Goal: Task Accomplishment & Management: Complete application form

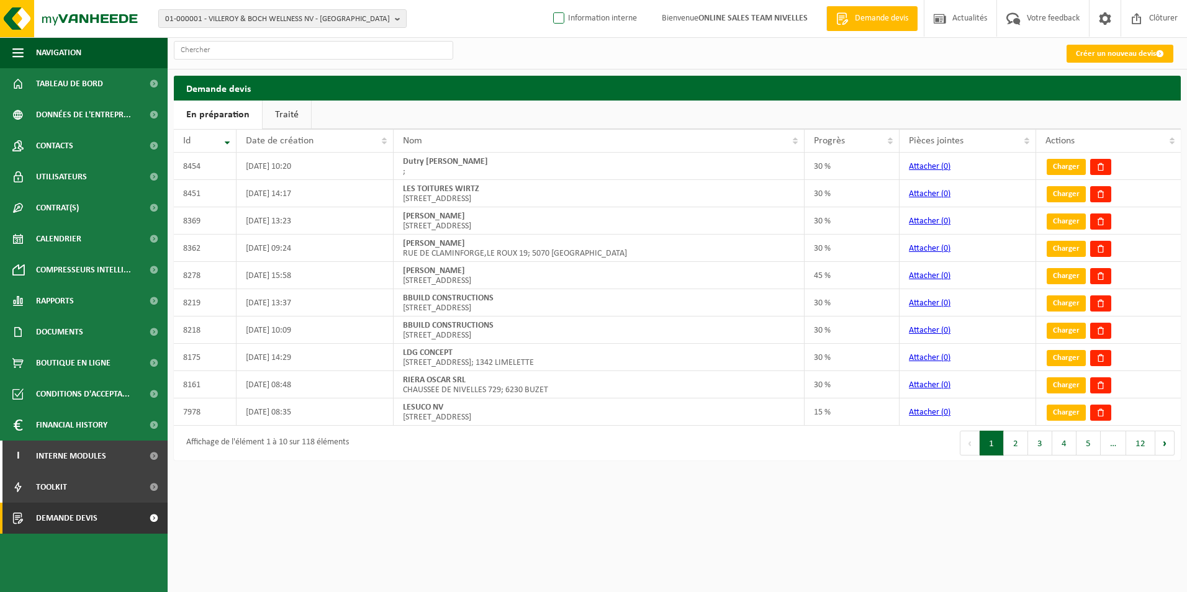
click at [616, 18] on label "Information interne" at bounding box center [594, 18] width 86 height 19
click at [549, 0] on input "Information interne" at bounding box center [548, -1] width 1 height 1
checkbox input "true"
click at [1087, 58] on link "Créer un nouveau devis" at bounding box center [1119, 54] width 107 height 18
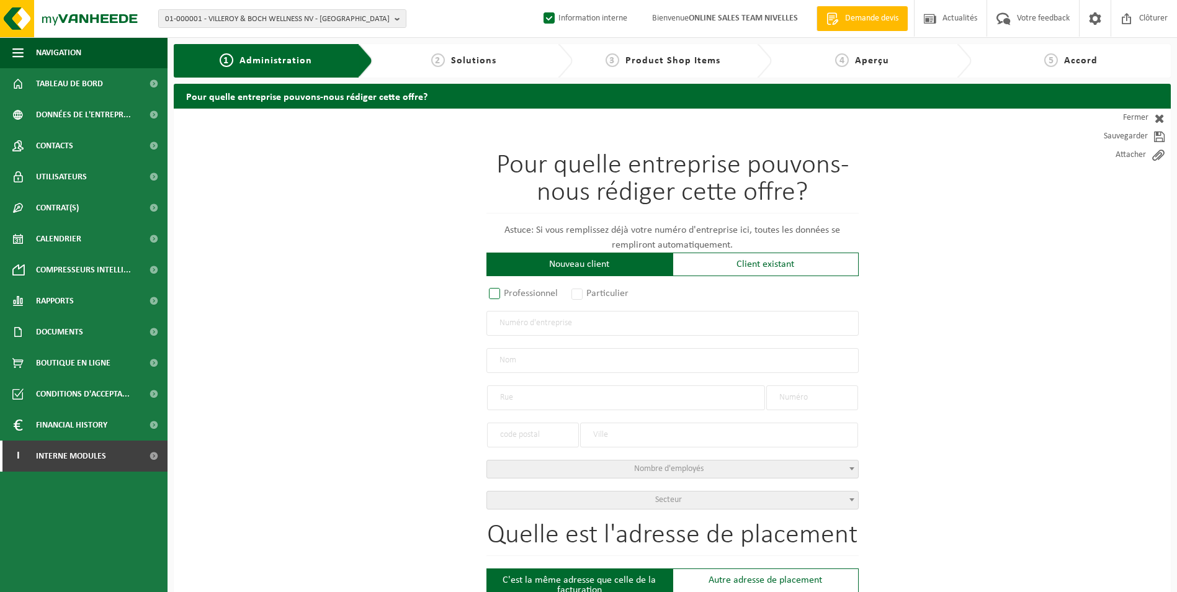
click at [545, 295] on label "Professionnel" at bounding box center [524, 293] width 75 height 17
click at [515, 295] on input "Professionnel" at bounding box center [511, 294] width 8 height 8
radio input "true"
click at [528, 325] on input "text" at bounding box center [673, 323] width 372 height 25
paste input "0697.720.307"
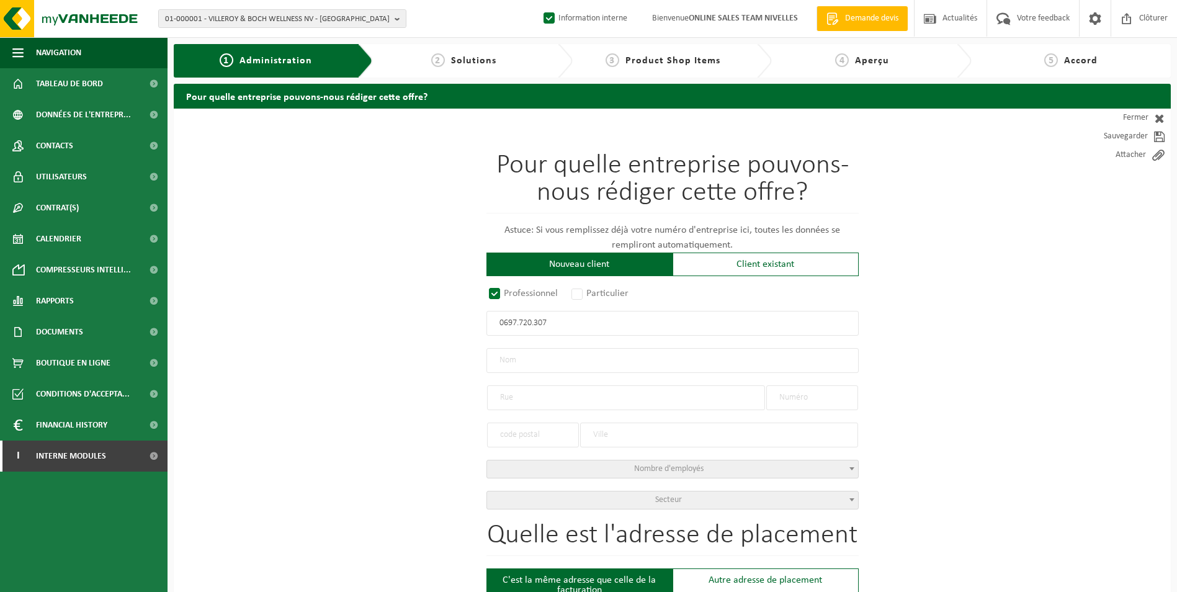
type input "0697.720.307"
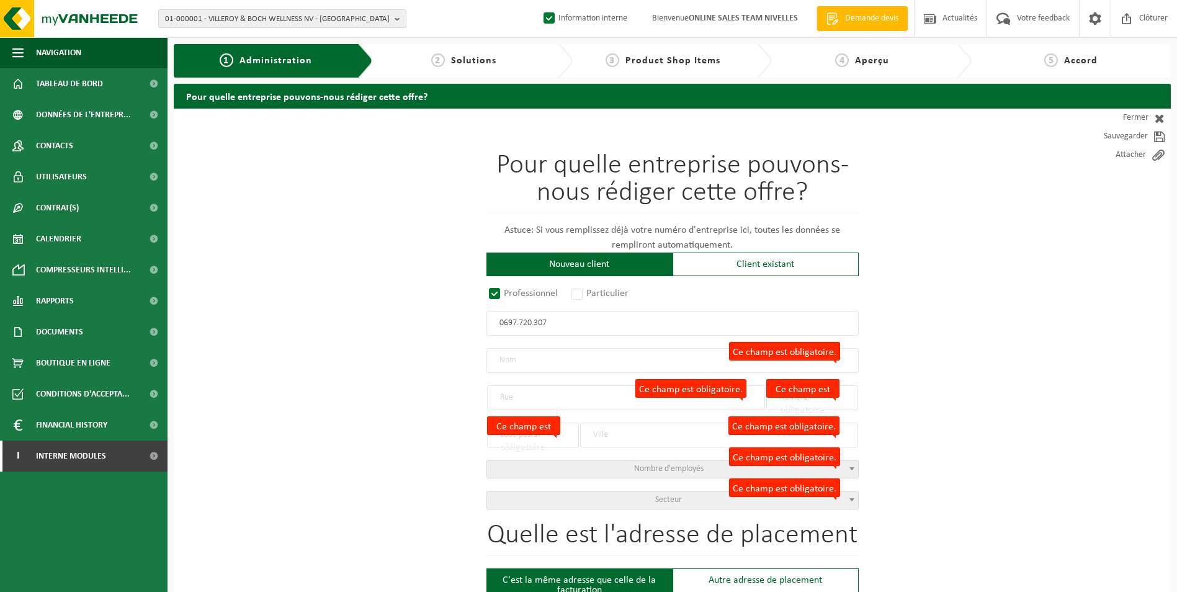
radio input "false"
select select
type input "DUTRY, MATHIEU"
type input "CHEMIN DU TROU-DU-BOIS"
type input "19"
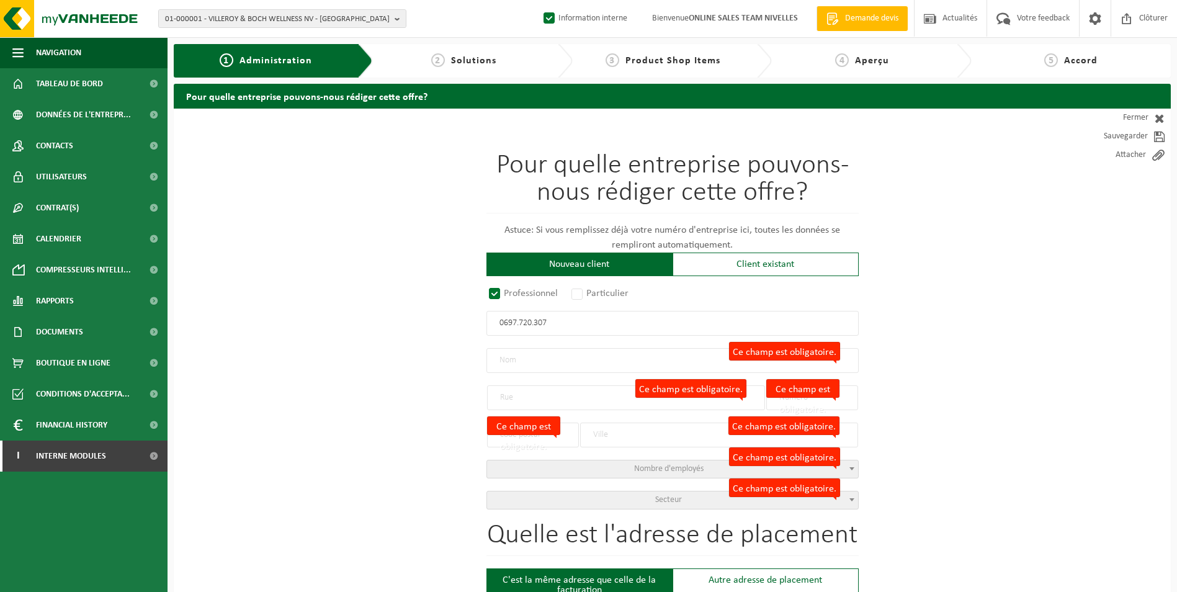
type input "1401"
type input "NIVELLES"
type input "2276414608"
radio input "true"
select select "144457"
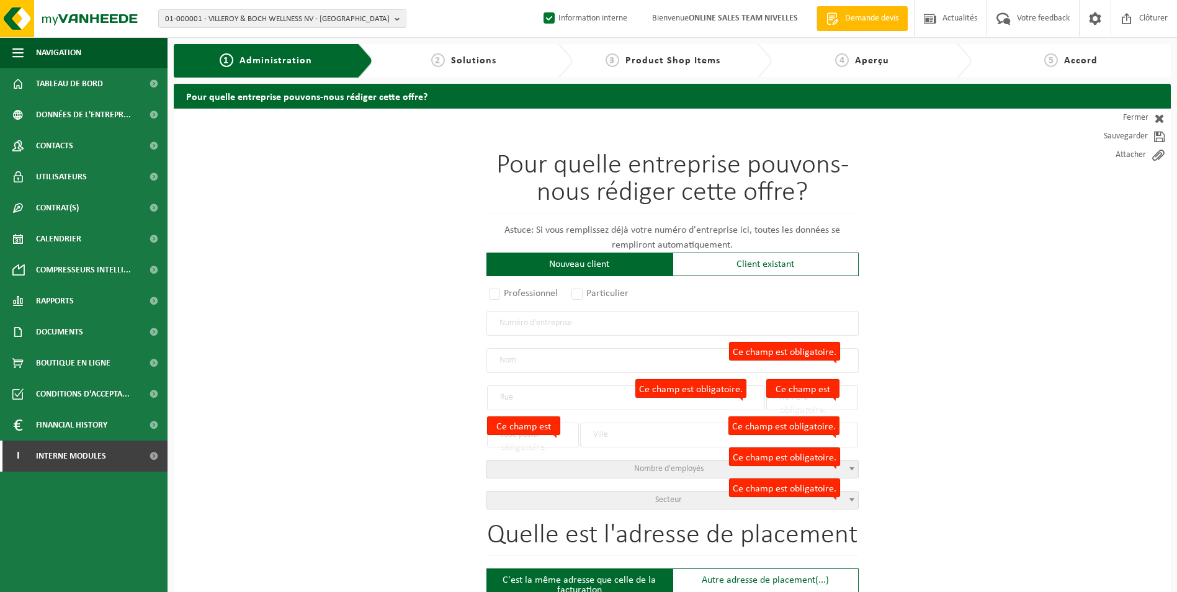
type input "0697.720.307"
type input "DUTRY MATHIEU"
type input "CHEMIN DU TROU DU BOIS"
type input "19"
type input "1401"
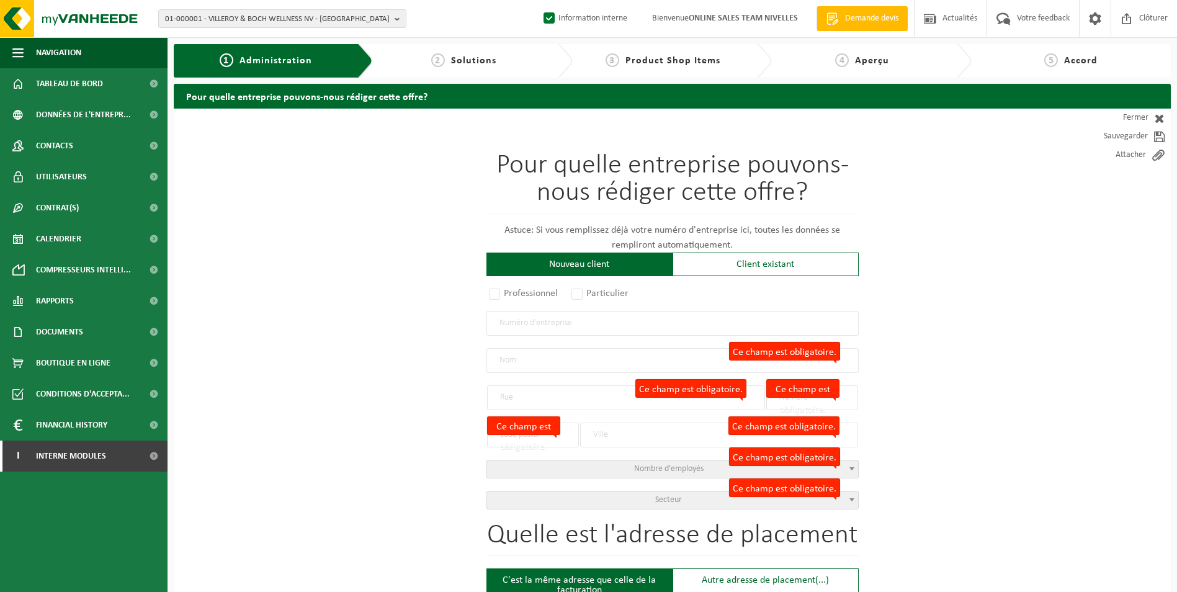
type input "BAULERS"
select select "11"
type input "DUTRY MATHIEU"
type input "CHEMIN DU TROU DU BOIS"
type input "BAULERS"
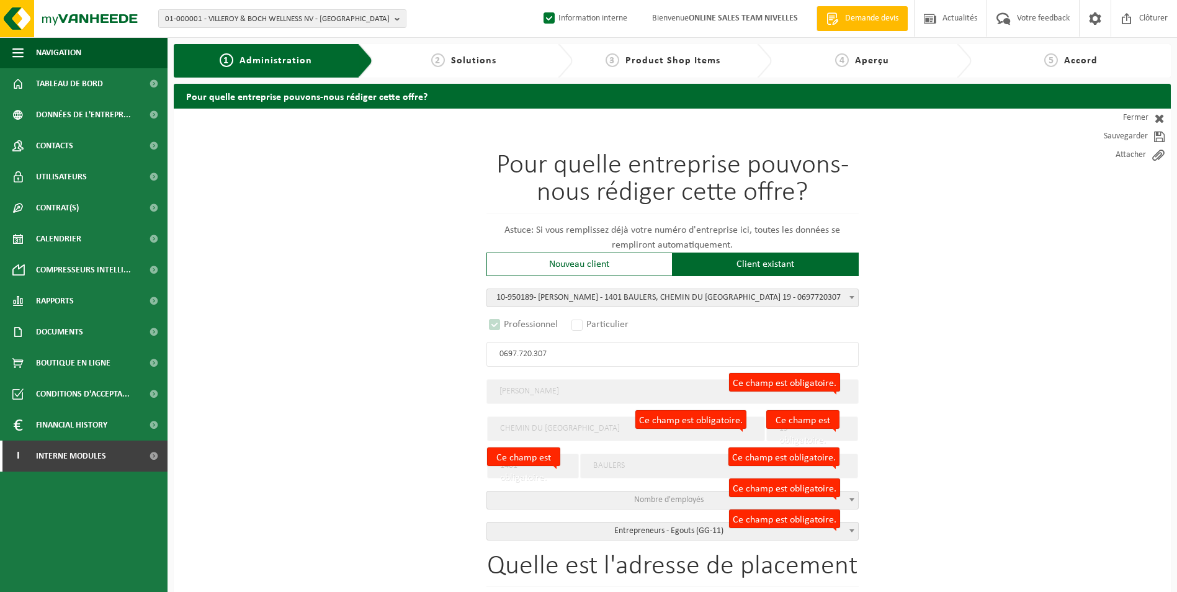
select select "D"
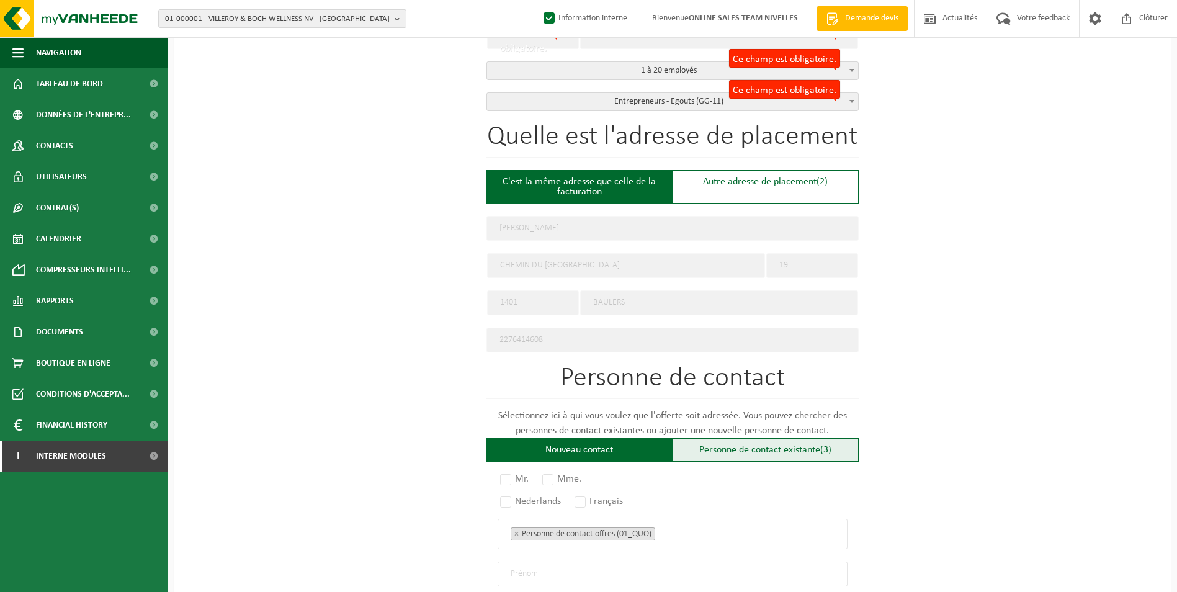
scroll to position [434, 0]
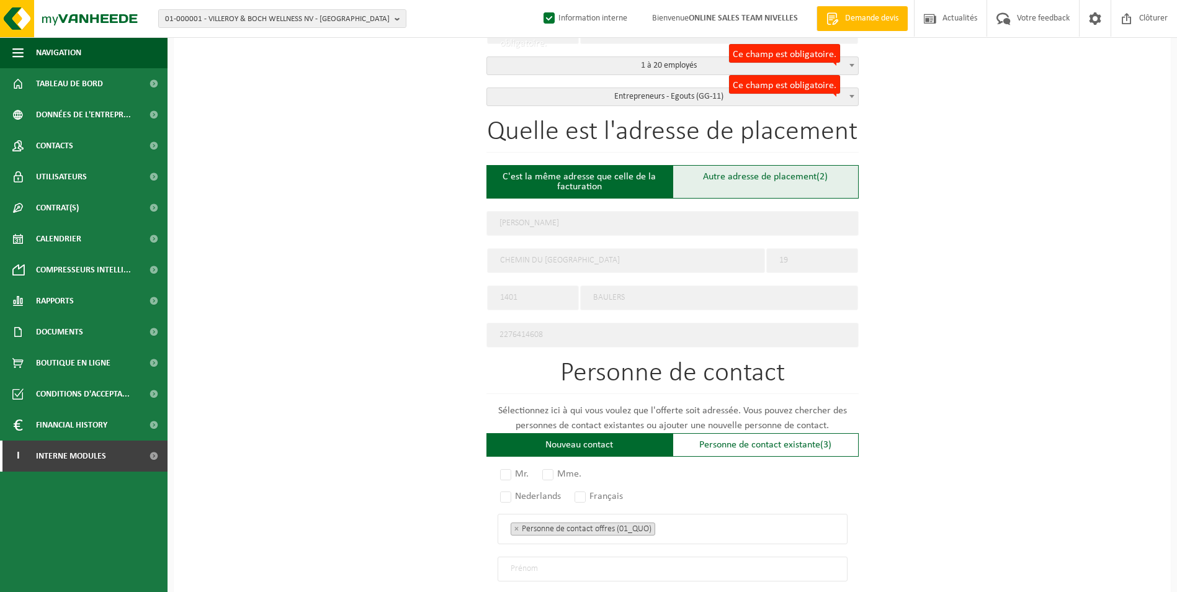
click at [754, 178] on div "Autre adresse de placement (2)" at bounding box center [766, 182] width 186 height 34
type input "Chantier -"
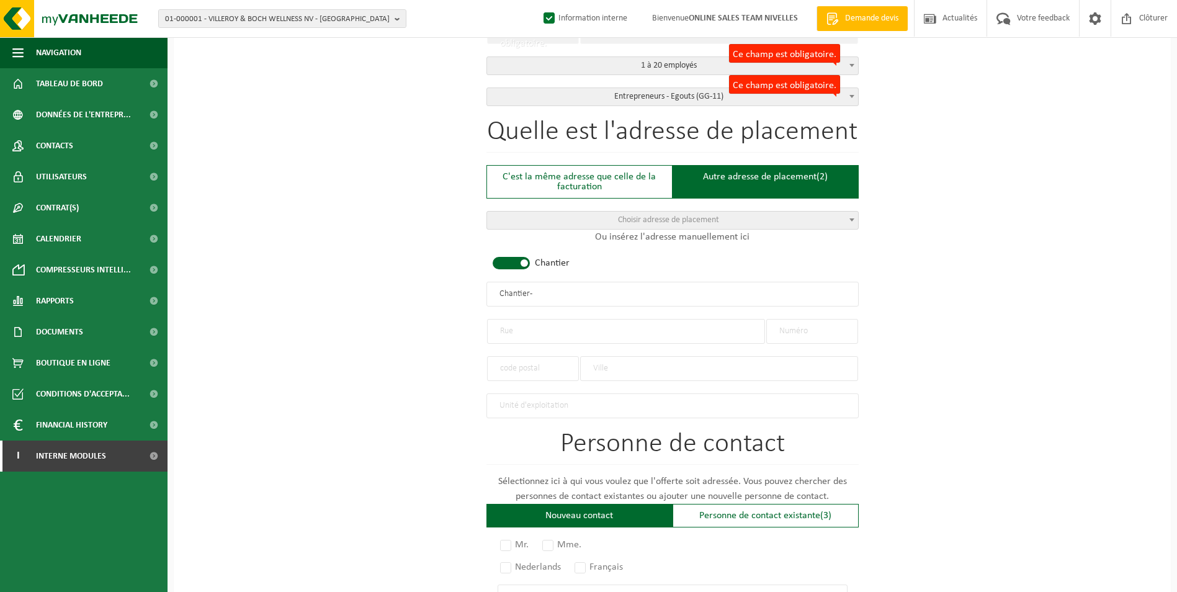
click at [516, 260] on span at bounding box center [511, 263] width 37 height 12
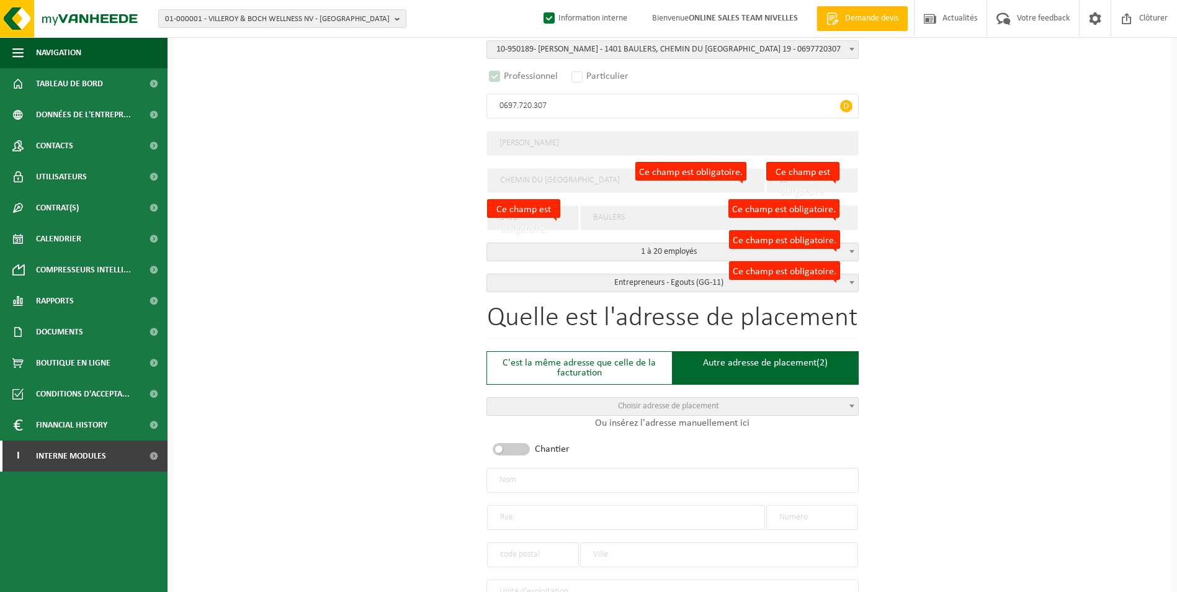
scroll to position [310, 0]
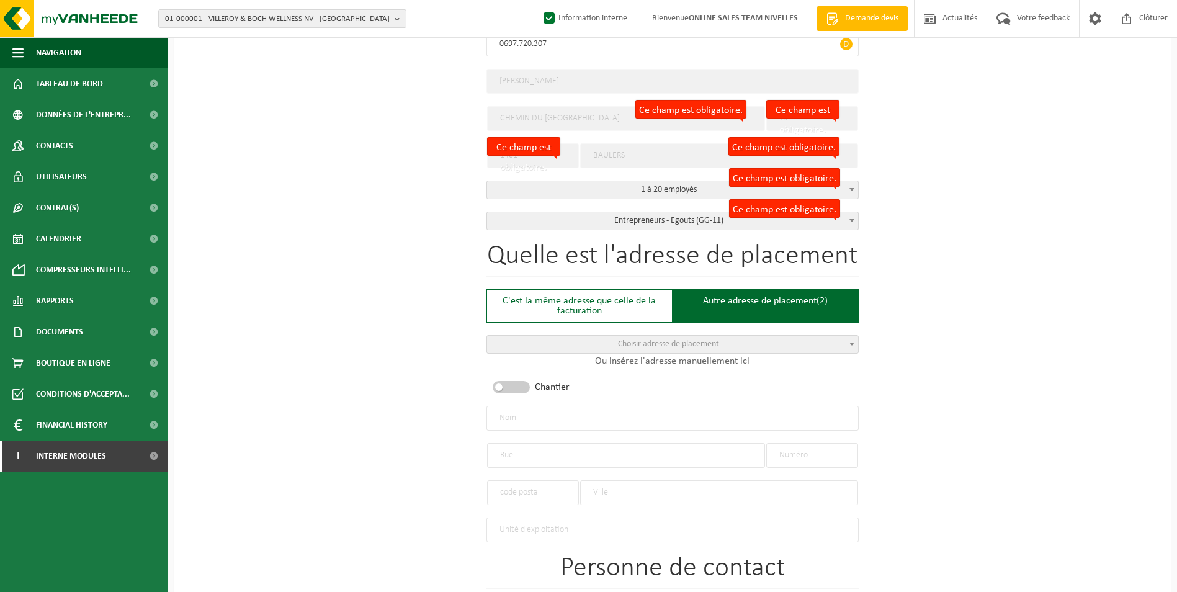
click at [517, 416] on input "text" at bounding box center [673, 418] width 372 height 25
type input "d"
type input "[PERSON_NAME]"
click at [538, 450] on input "text" at bounding box center [626, 455] width 278 height 25
type input "CHAUSSEE DE NIVELLES"
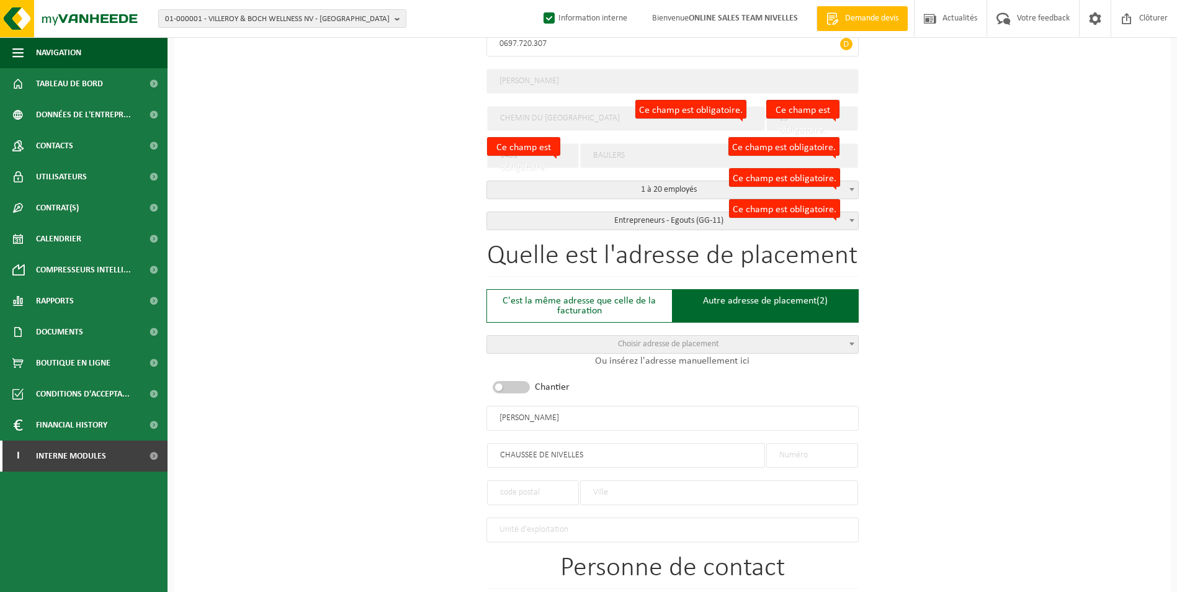
click at [780, 455] on input "text" at bounding box center [813, 455] width 92 height 25
type input "206"
click at [528, 484] on input "text" at bounding box center [533, 492] width 92 height 25
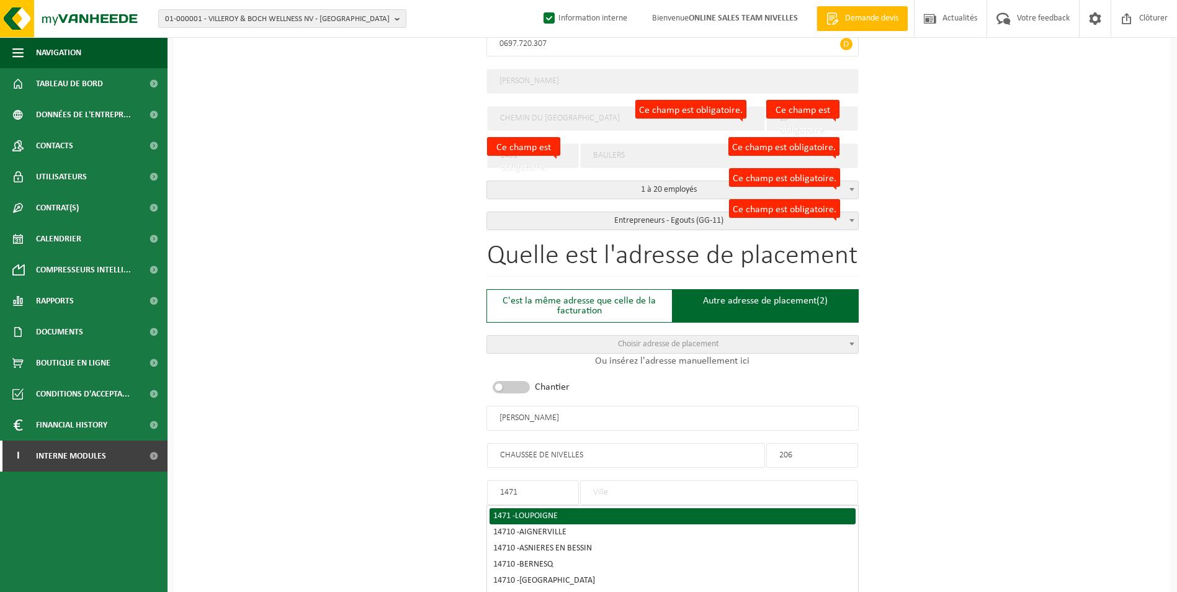
type input "1471"
click at [557, 511] on span "LOUPOIGNE" at bounding box center [536, 515] width 43 height 9
type input "LOUPOIGNE"
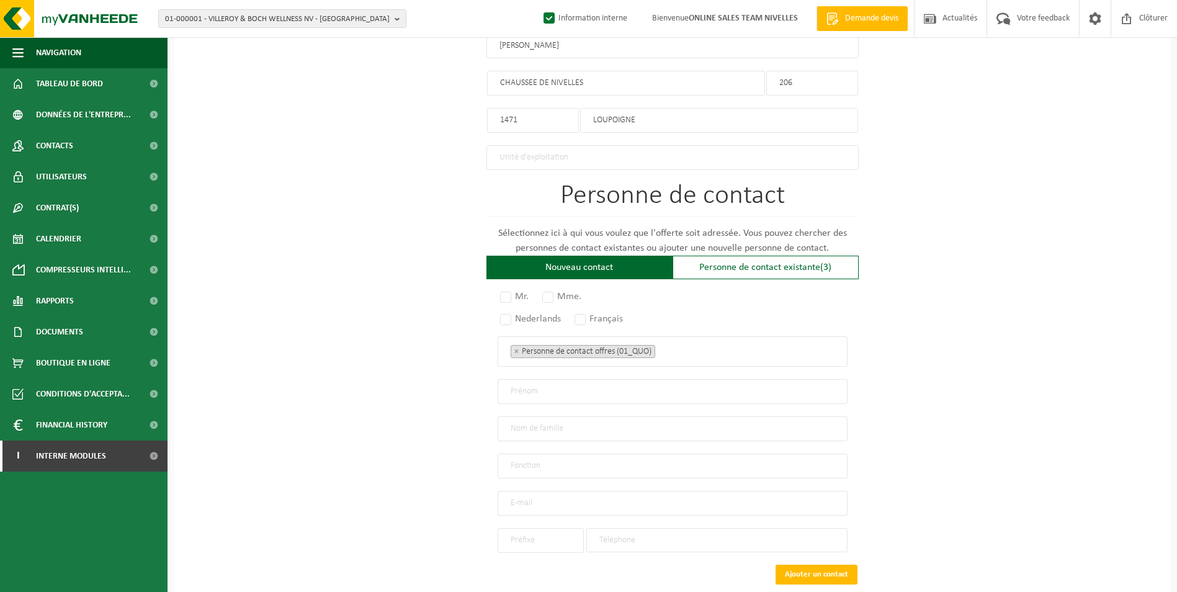
scroll to position [749, 0]
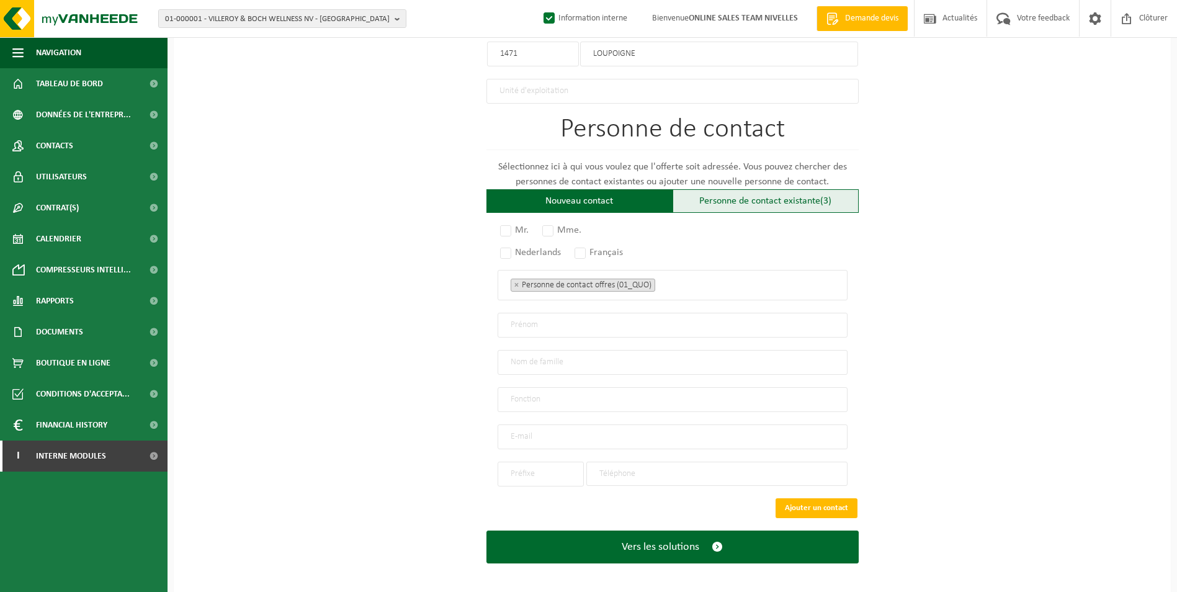
click at [683, 200] on div "Personne de contact existante (3)" at bounding box center [766, 201] width 186 height 24
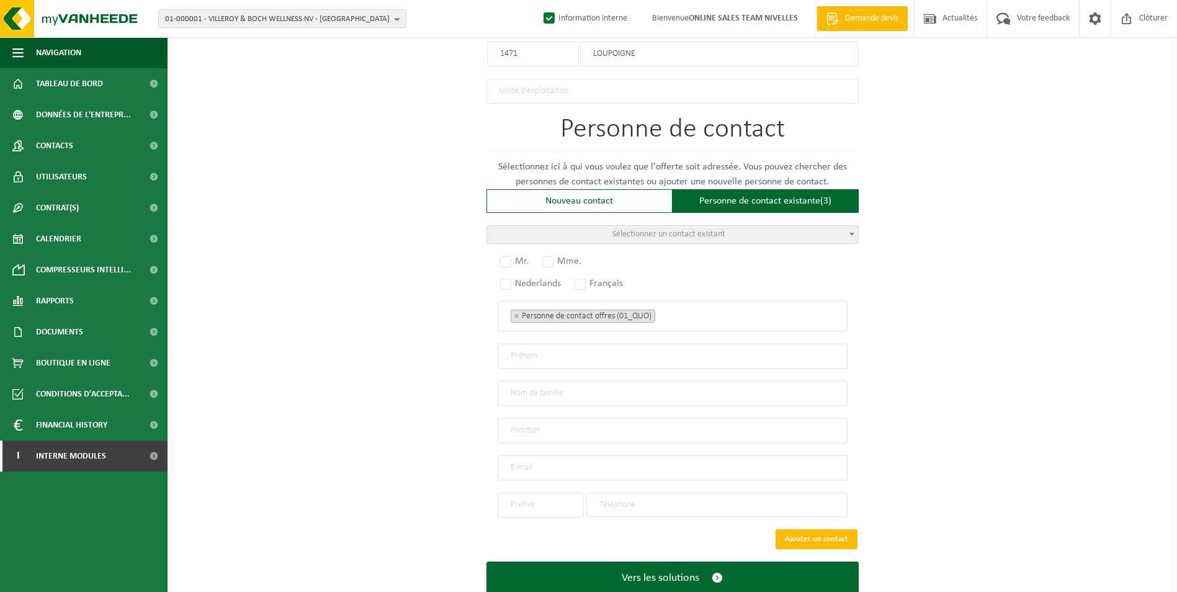
click at [687, 232] on span "Sélectionnez un contact existant" at bounding box center [669, 234] width 113 height 9
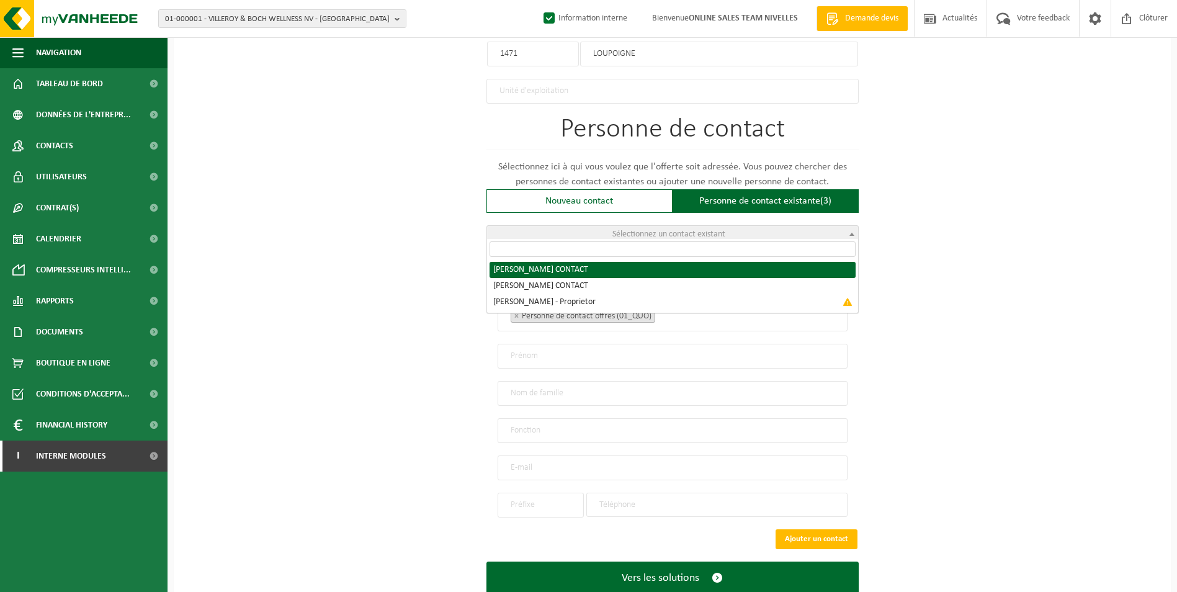
radio input "true"
select select "{"code":"10-950190","firstname":"CONTACT","surname":"MATHIEU","gender":"Unknown…"
type input "CONTACT"
type input "MATHIEU"
type input "matdutry@hotmail.com"
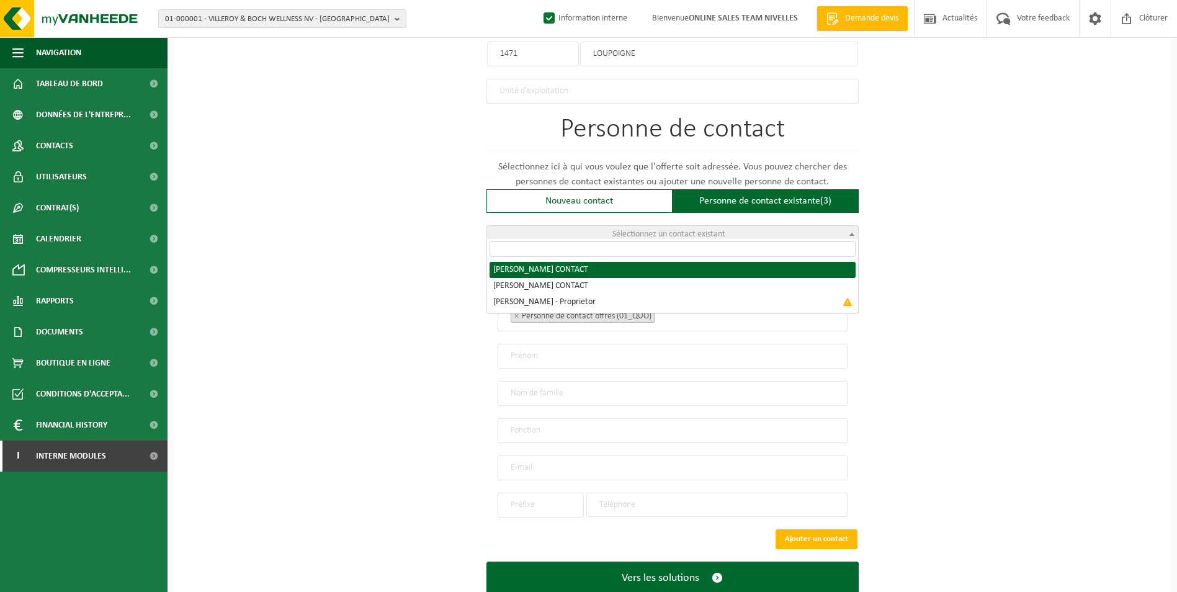
type input "0473/324372"
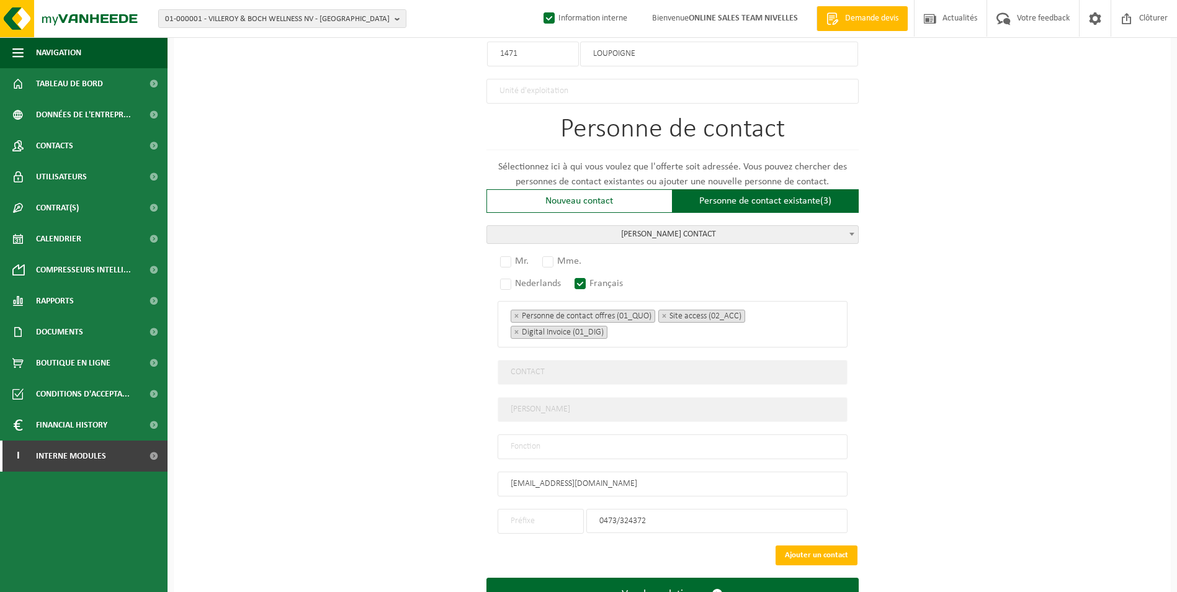
click at [582, 444] on input "text" at bounding box center [673, 446] width 350 height 25
type input "CONTACT"
click at [511, 254] on label "Mr." at bounding box center [515, 261] width 35 height 17
radio input "true"
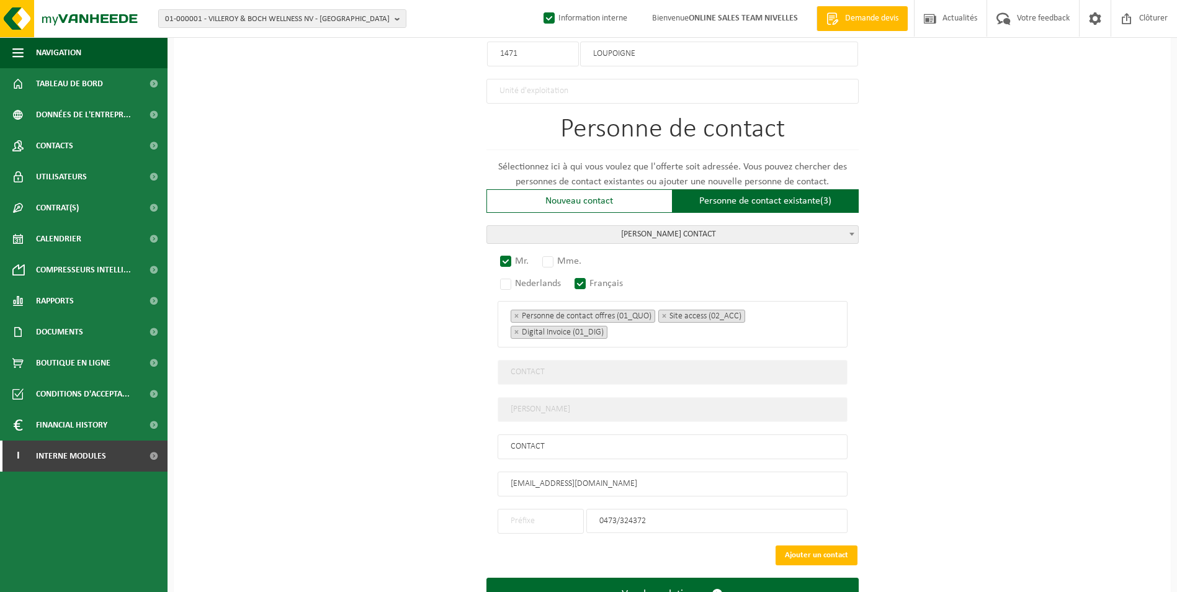
click at [534, 518] on input "text" at bounding box center [541, 521] width 86 height 25
click at [531, 541] on div "+32" at bounding box center [541, 545] width 73 height 9
type input "+32"
click at [796, 546] on button "Ajouter un contact" at bounding box center [817, 556] width 82 height 20
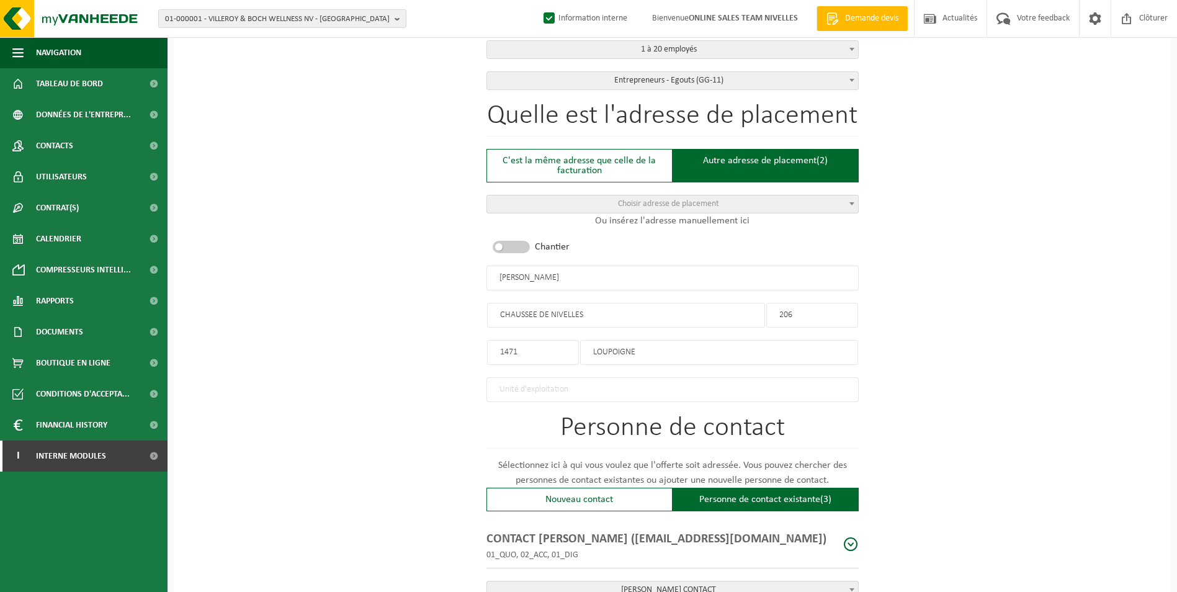
scroll to position [567, 0]
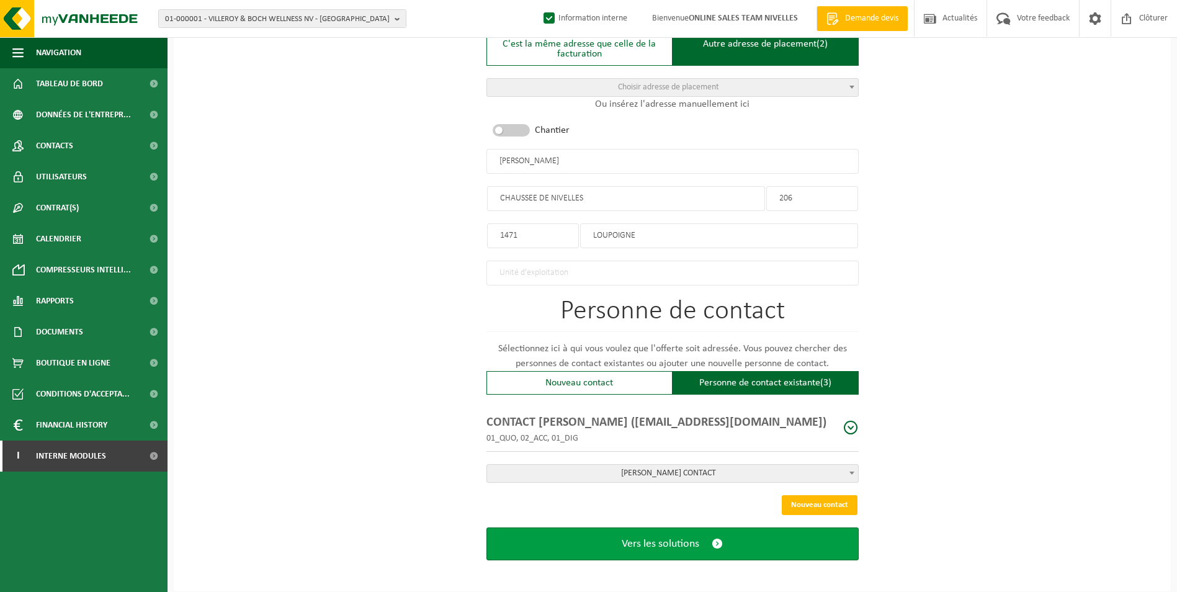
click at [705, 537] on button "Vers les solutions" at bounding box center [673, 544] width 372 height 33
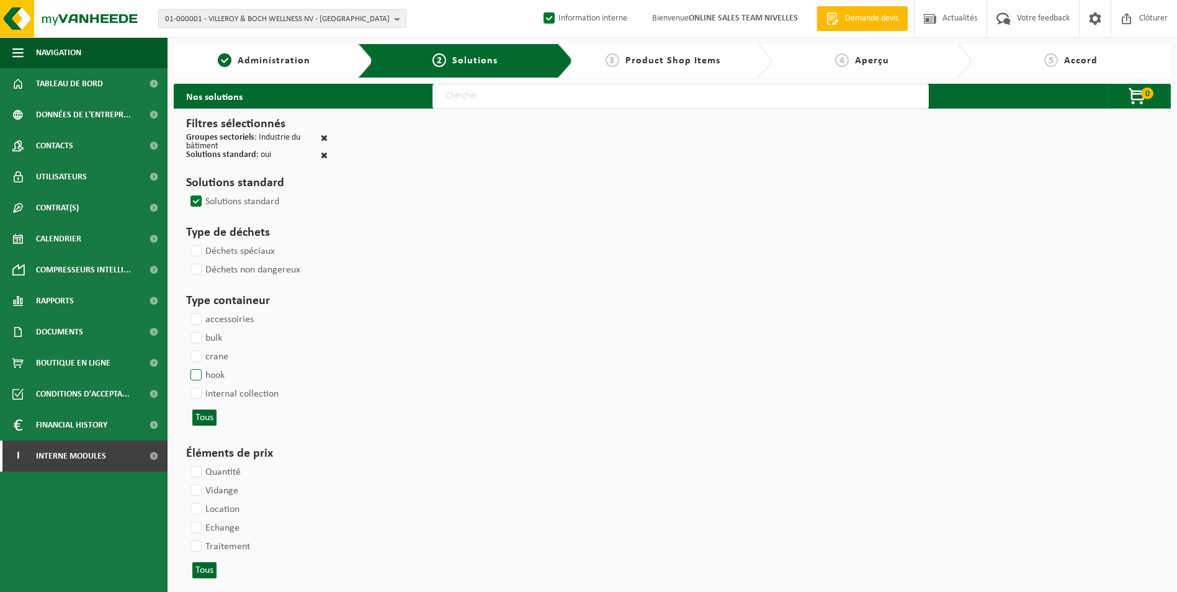
click at [197, 369] on label "hook" at bounding box center [206, 375] width 37 height 19
click at [186, 366] on input "hook" at bounding box center [186, 366] width 1 height 1
checkbox input "true"
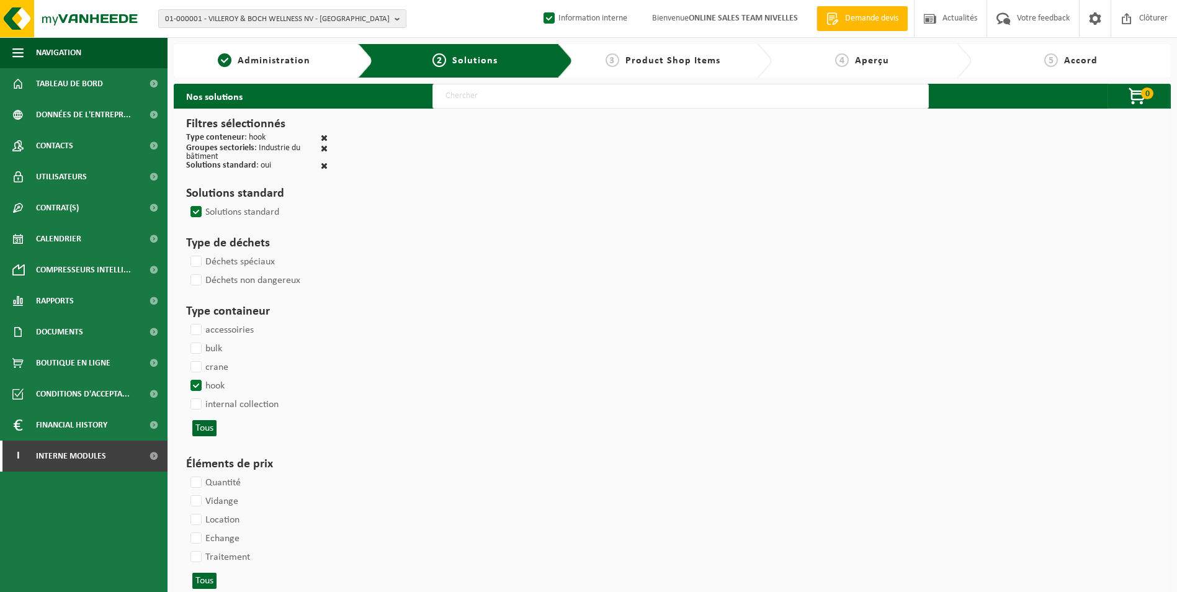
select select
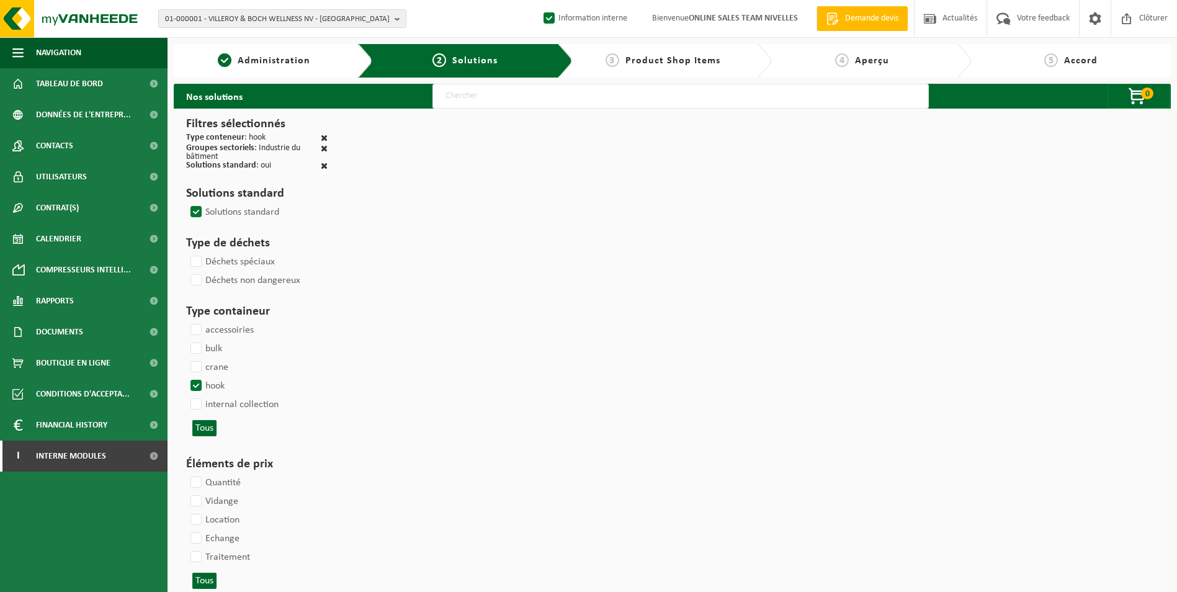
select select
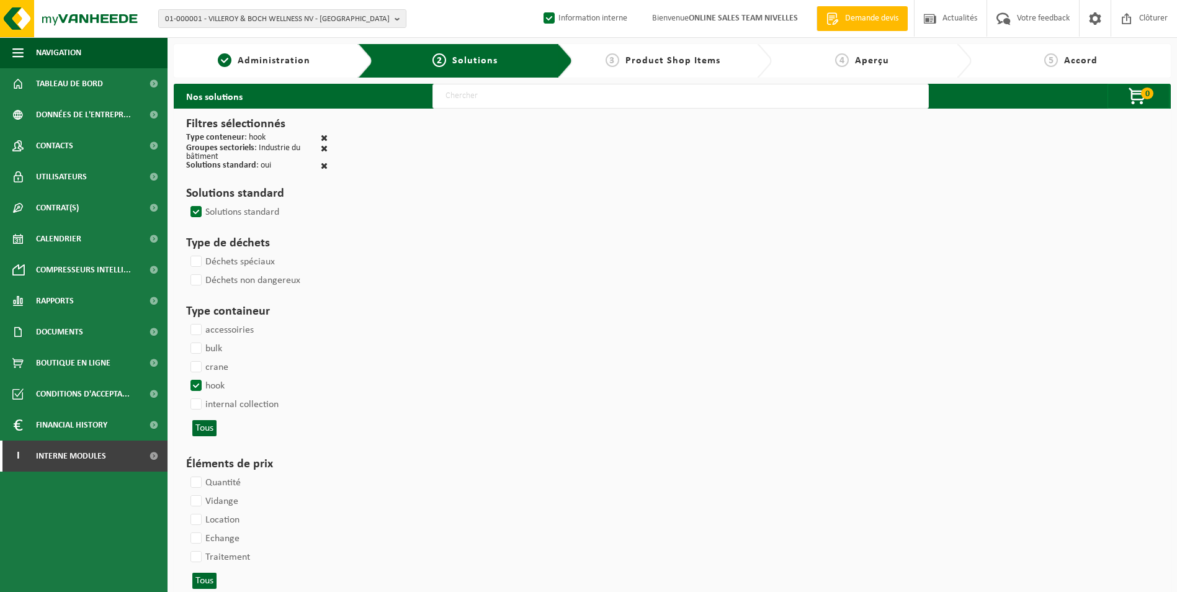
select select
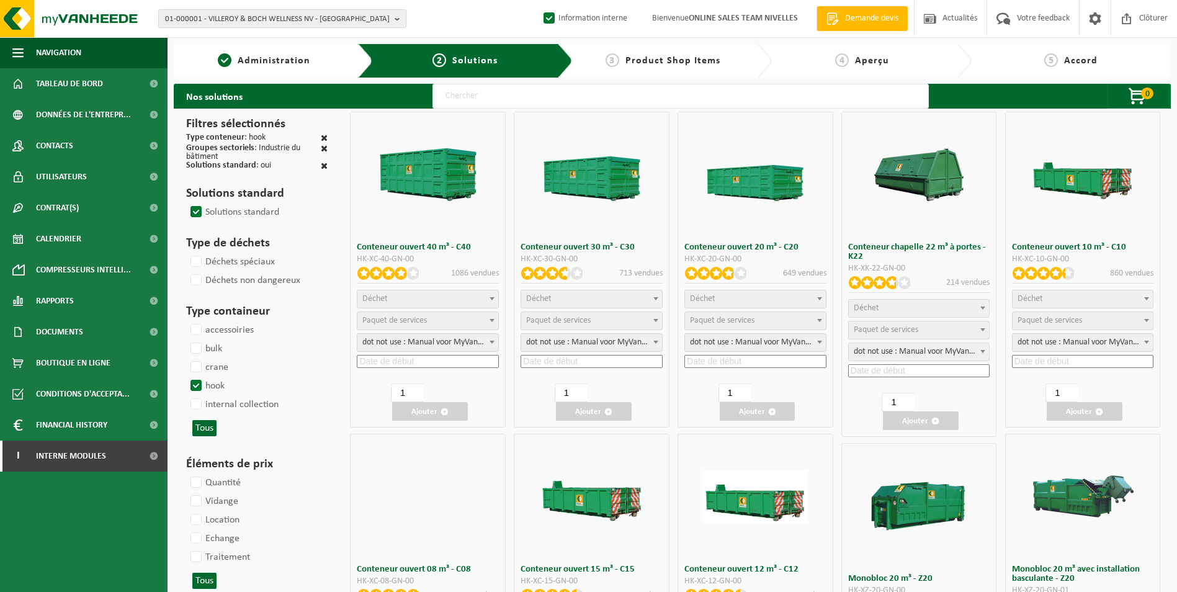
select select
select select "197"
select select "25"
select select
select select "197"
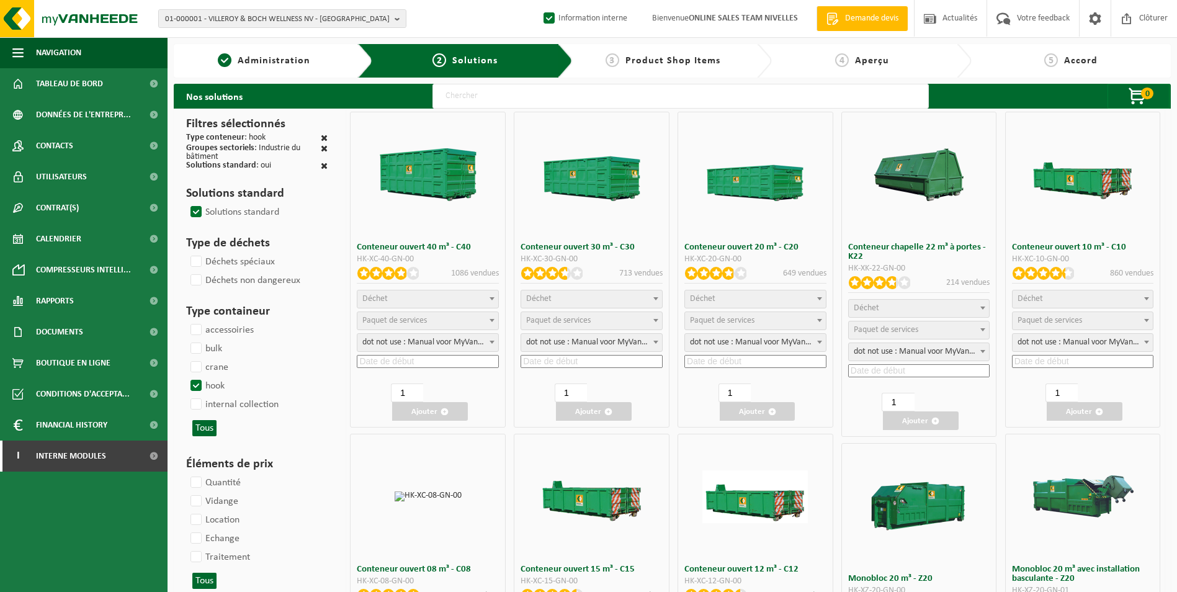
select select "25"
select select "8"
select select "25"
select select "7"
select select "25"
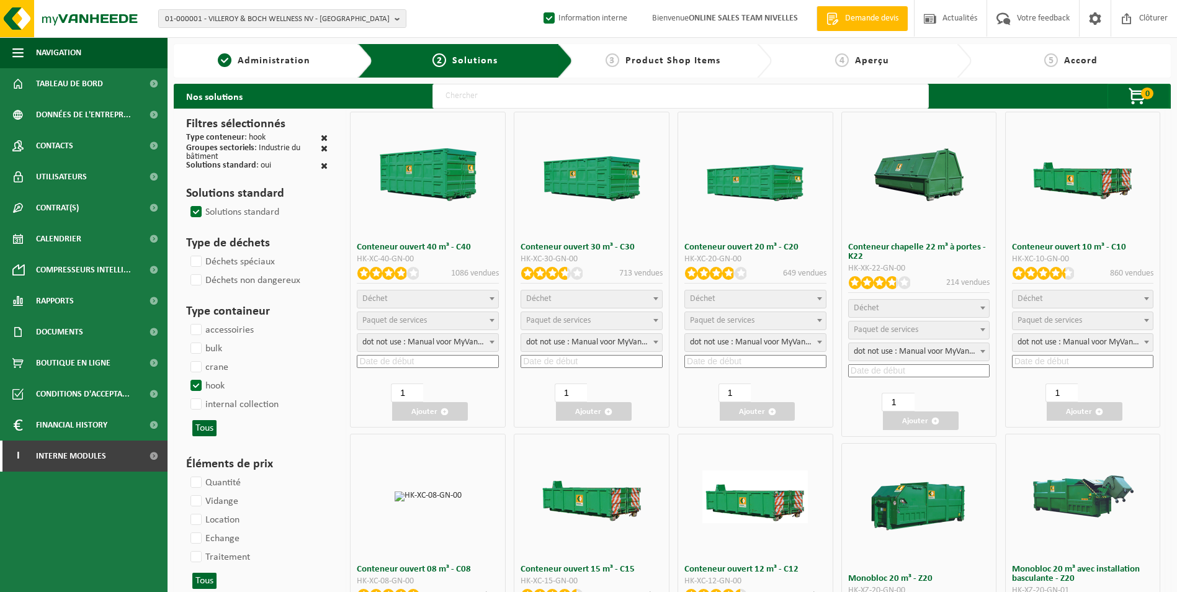
select select "7"
select select "25"
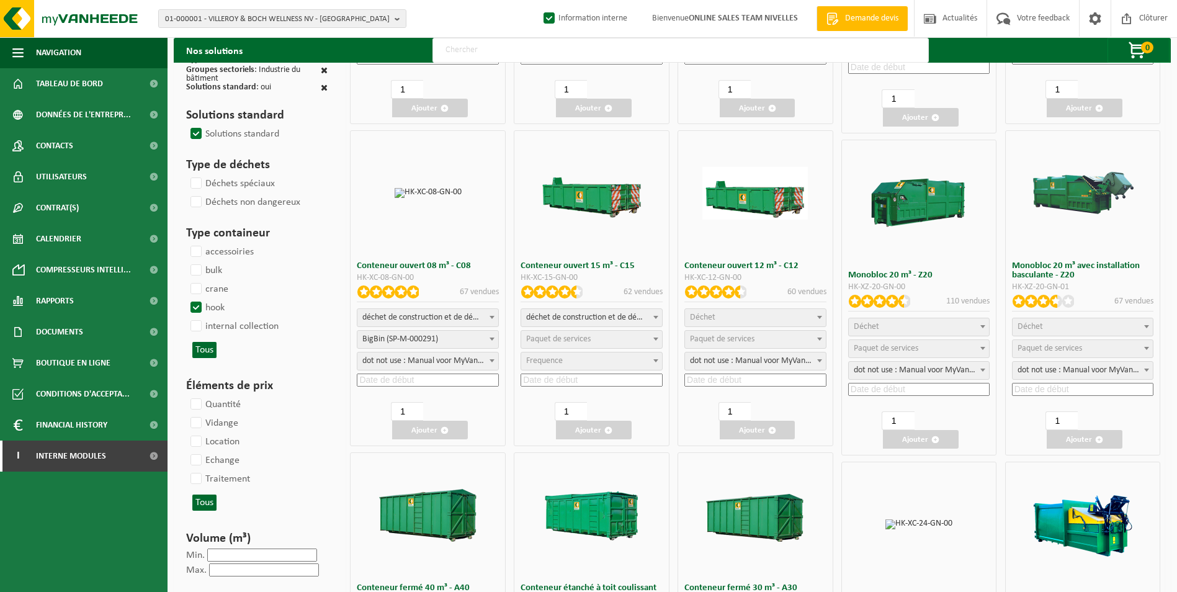
scroll to position [310, 0]
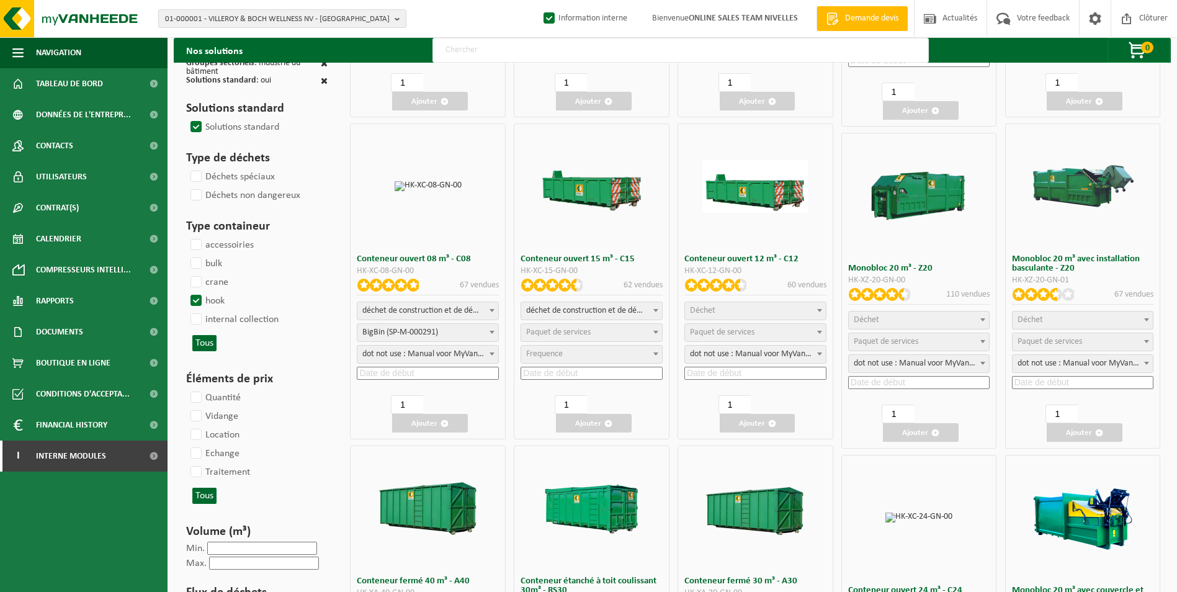
click at [394, 312] on span "déchet de construction et de démolition mélangé (inerte et non inerte)" at bounding box center [428, 310] width 141 height 17
select select
select select "197"
select select "25"
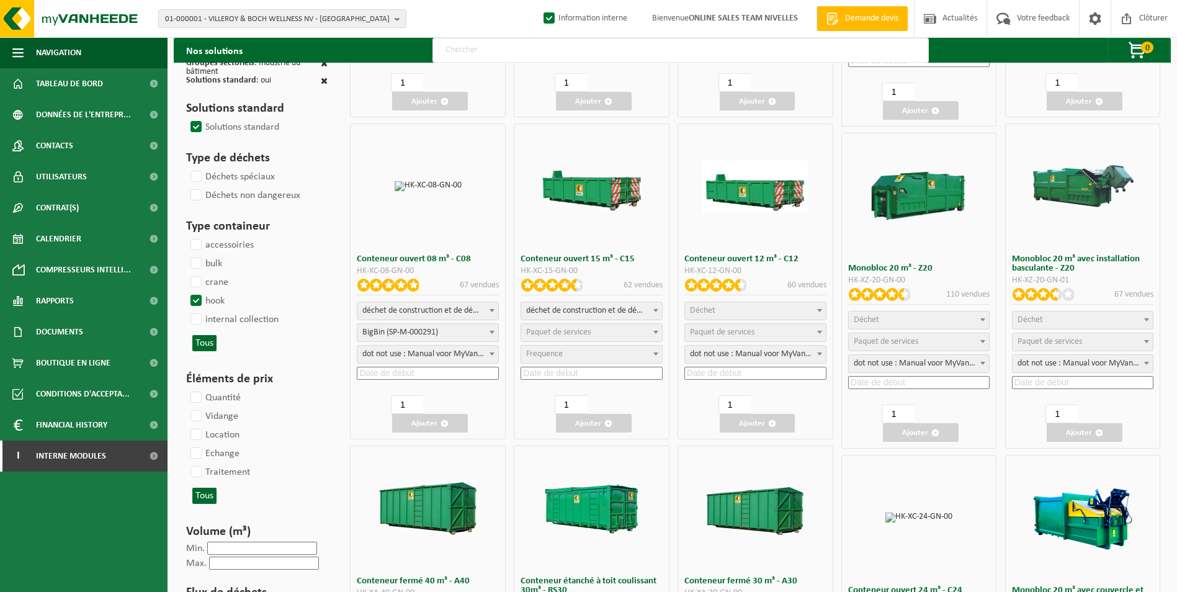
click at [388, 369] on input at bounding box center [428, 373] width 142 height 13
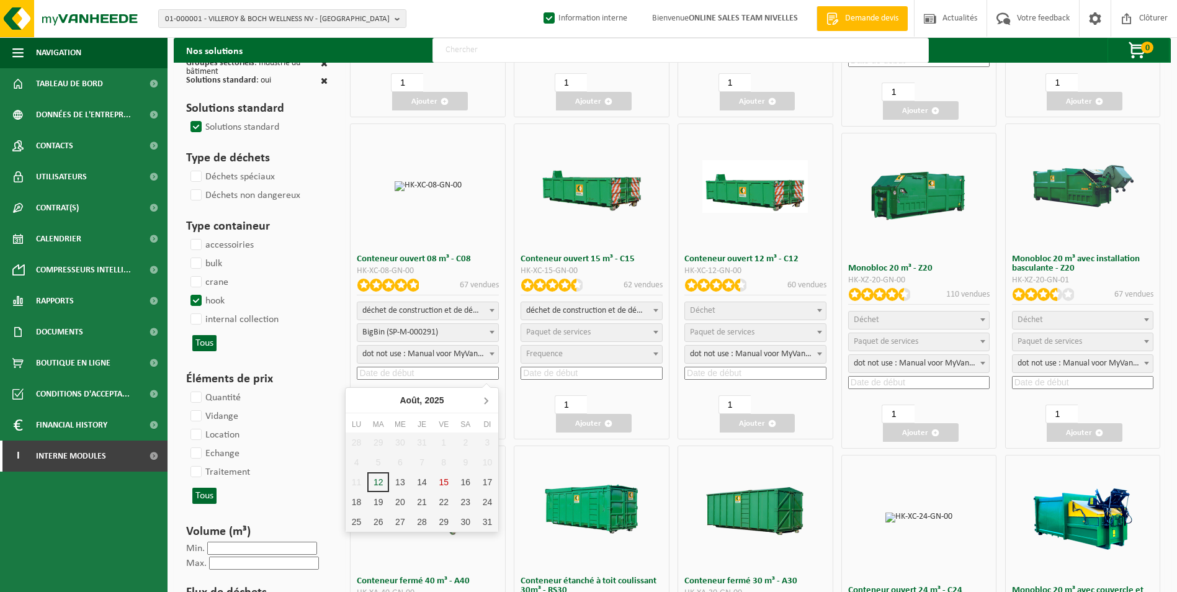
click at [488, 400] on icon at bounding box center [486, 400] width 20 height 20
click at [359, 443] on div "1" at bounding box center [357, 443] width 22 height 20
type input "2025-09-01"
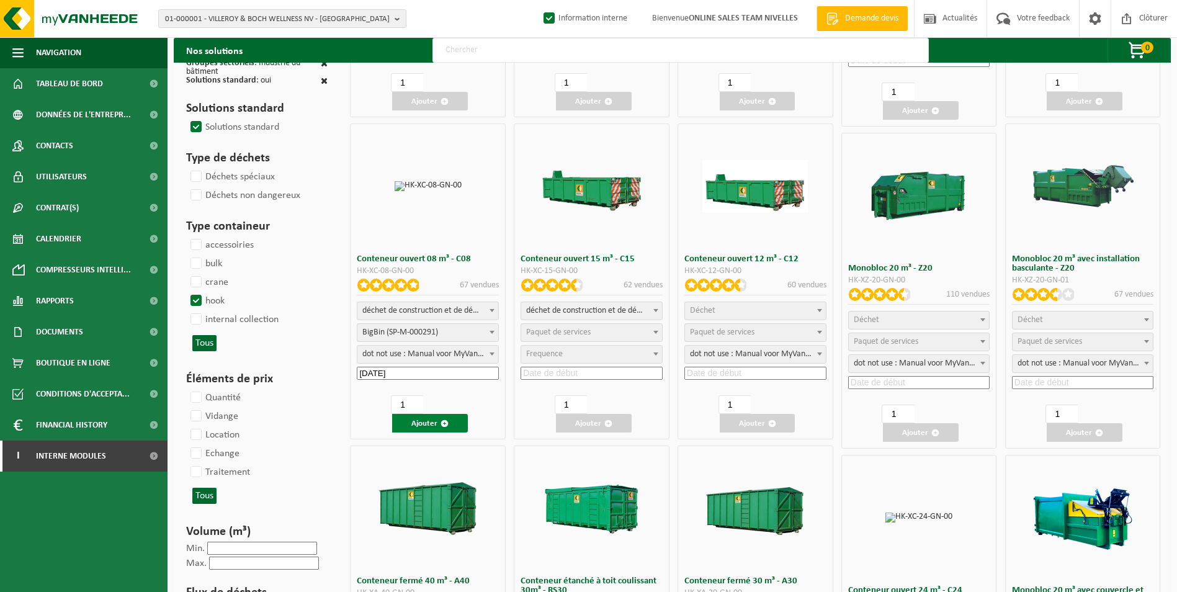
click at [425, 425] on button "Ajouter" at bounding box center [430, 423] width 76 height 19
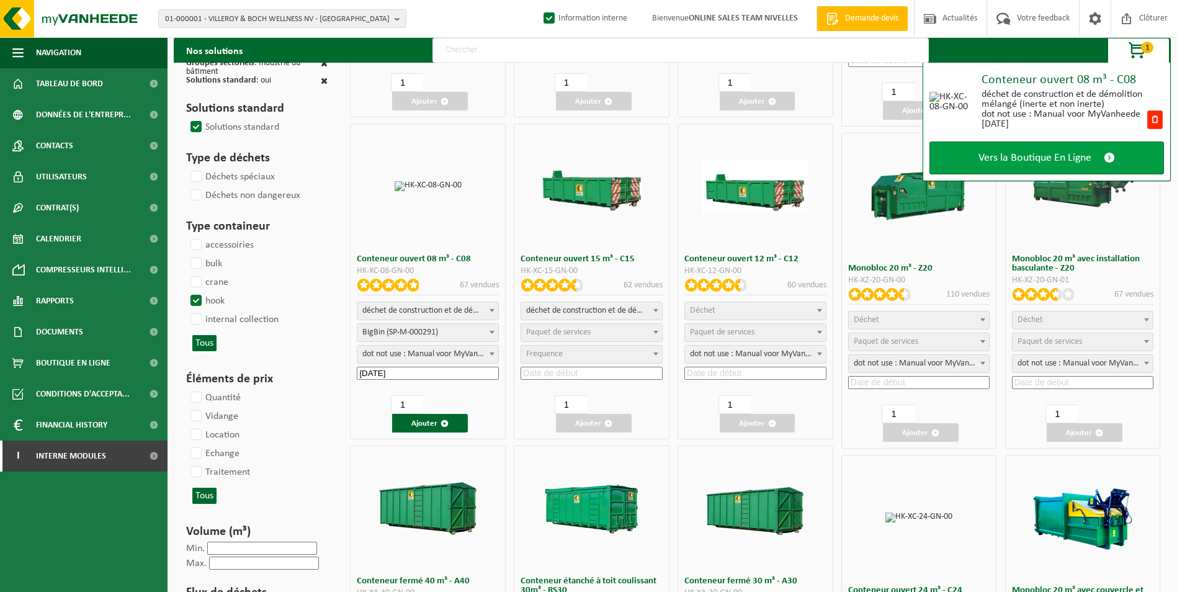
click at [1024, 153] on span "Vers la Boutique En Ligne" at bounding box center [1035, 157] width 113 height 13
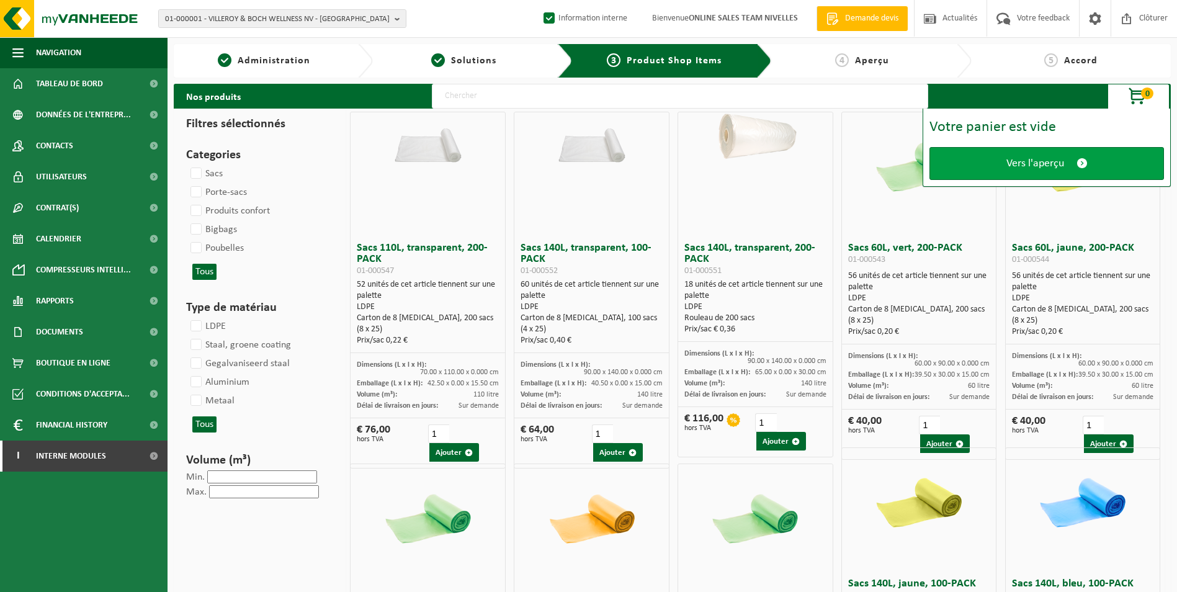
click at [1018, 157] on span "Vers l'aperçu" at bounding box center [1036, 163] width 58 height 13
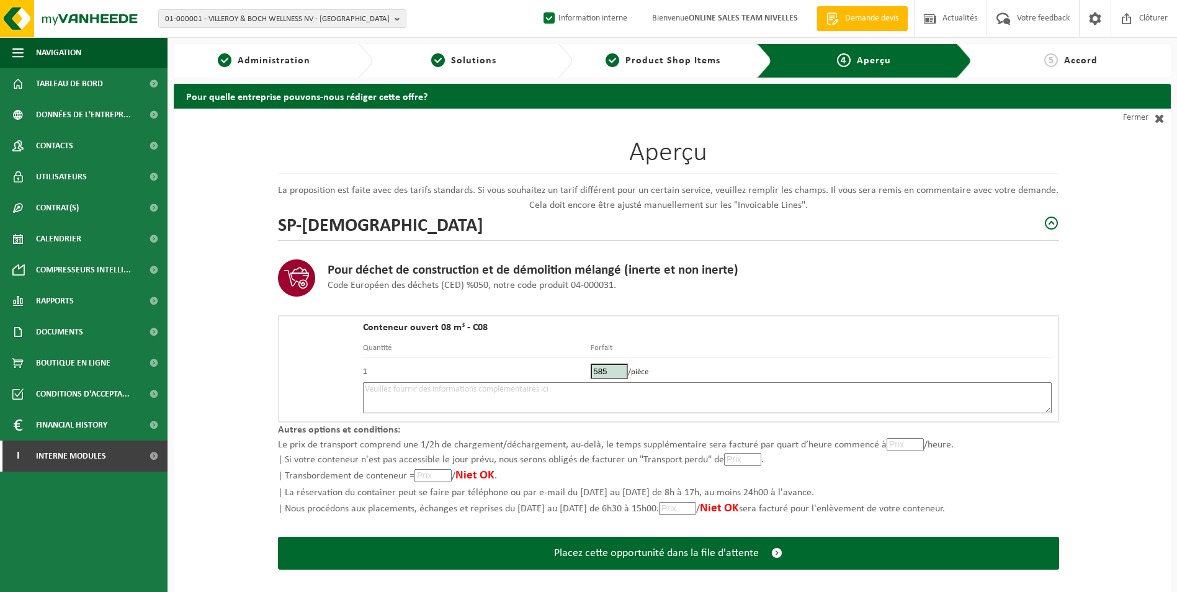
click at [560, 395] on textarea at bounding box center [707, 397] width 689 height 31
type textarea "p"
type textarea "Placement 8m3 brique et terre le 01/09. Si possible à 8h30."
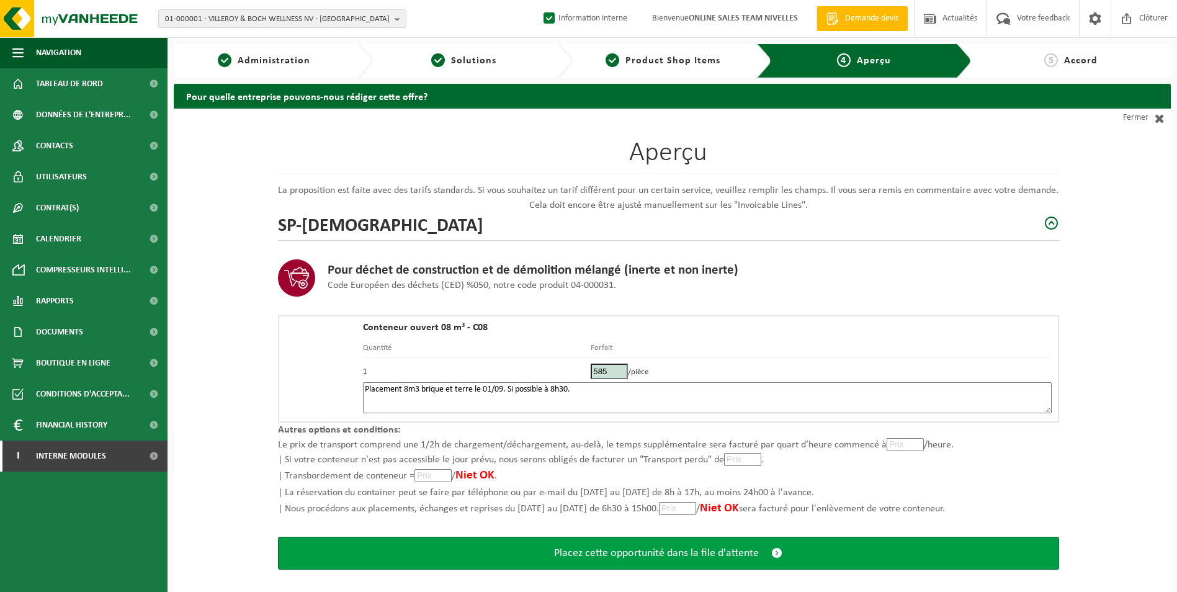
click at [601, 557] on span "Placez cette opportunité dans la file d'attente" at bounding box center [656, 553] width 205 height 13
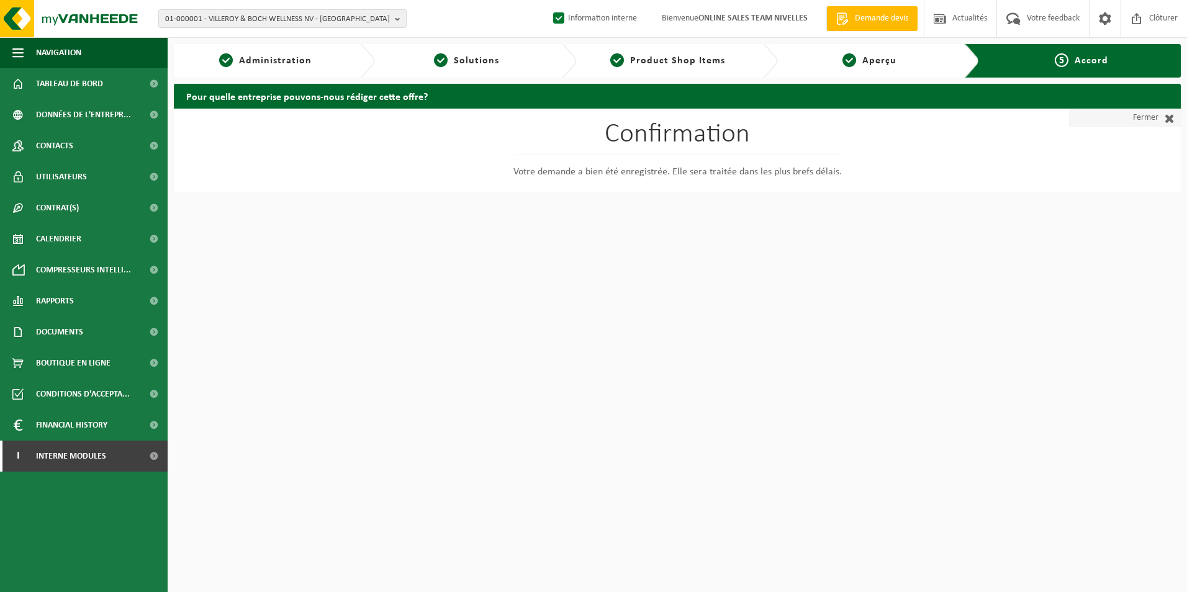
click at [1147, 115] on link "Fermer" at bounding box center [1125, 118] width 112 height 19
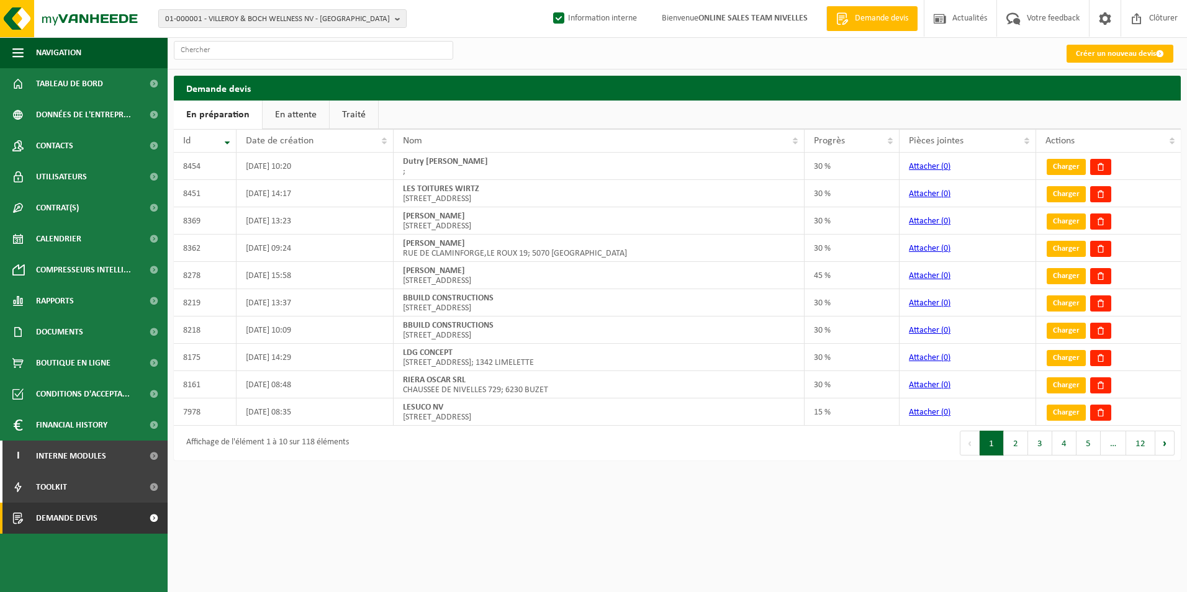
click at [296, 114] on link "En attente" at bounding box center [296, 115] width 66 height 29
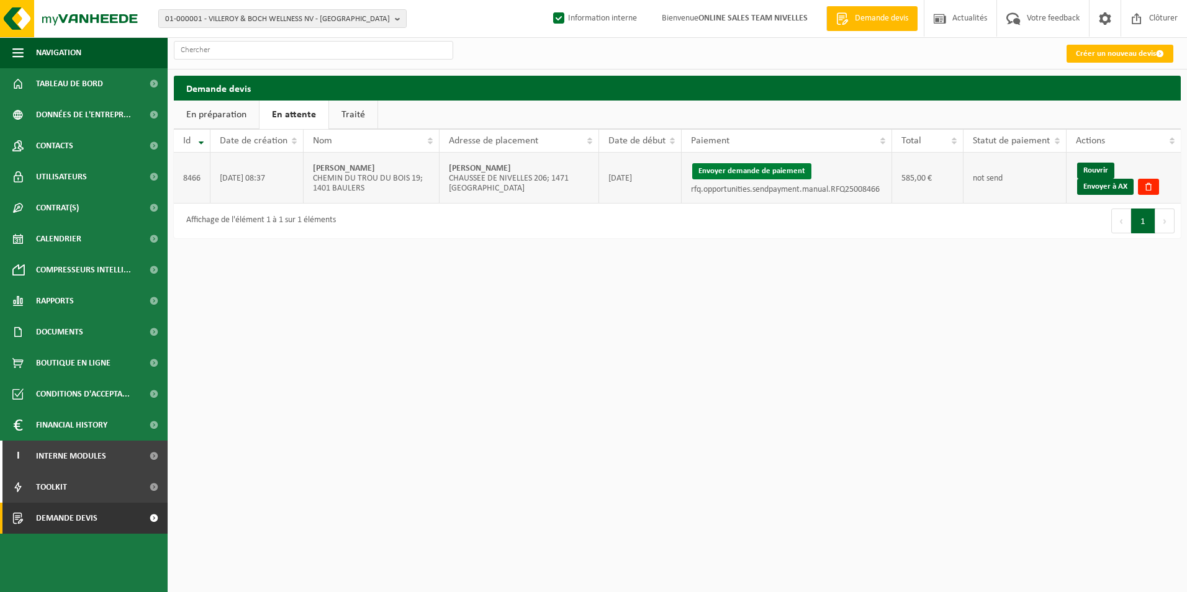
click at [799, 174] on button "Envoyer demande de paiement" at bounding box center [751, 171] width 119 height 16
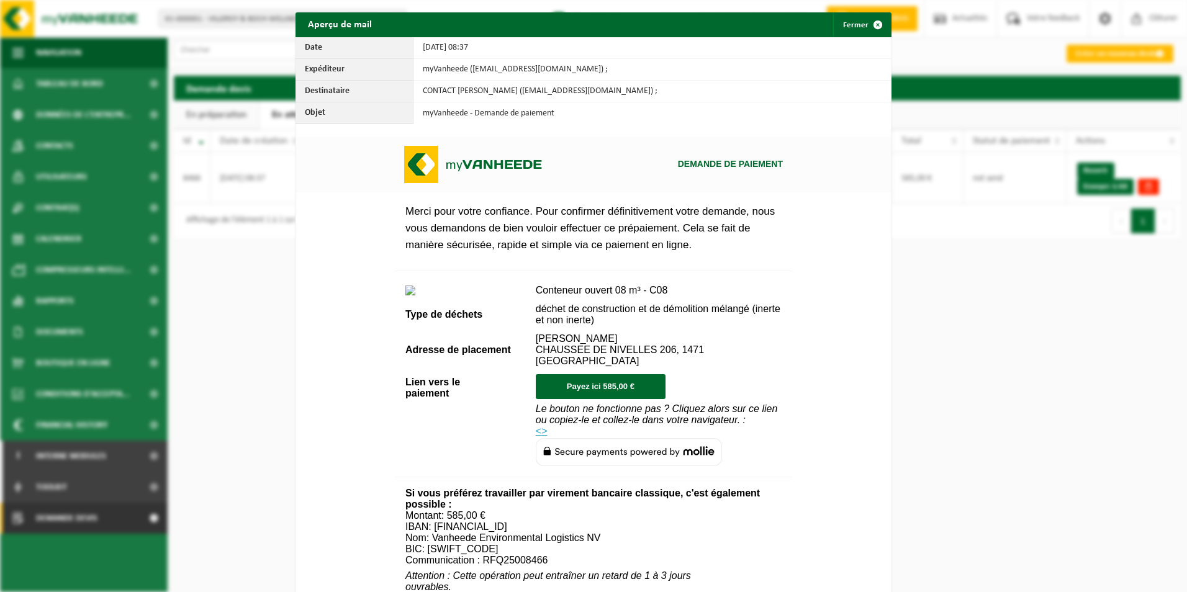
scroll to position [423, 0]
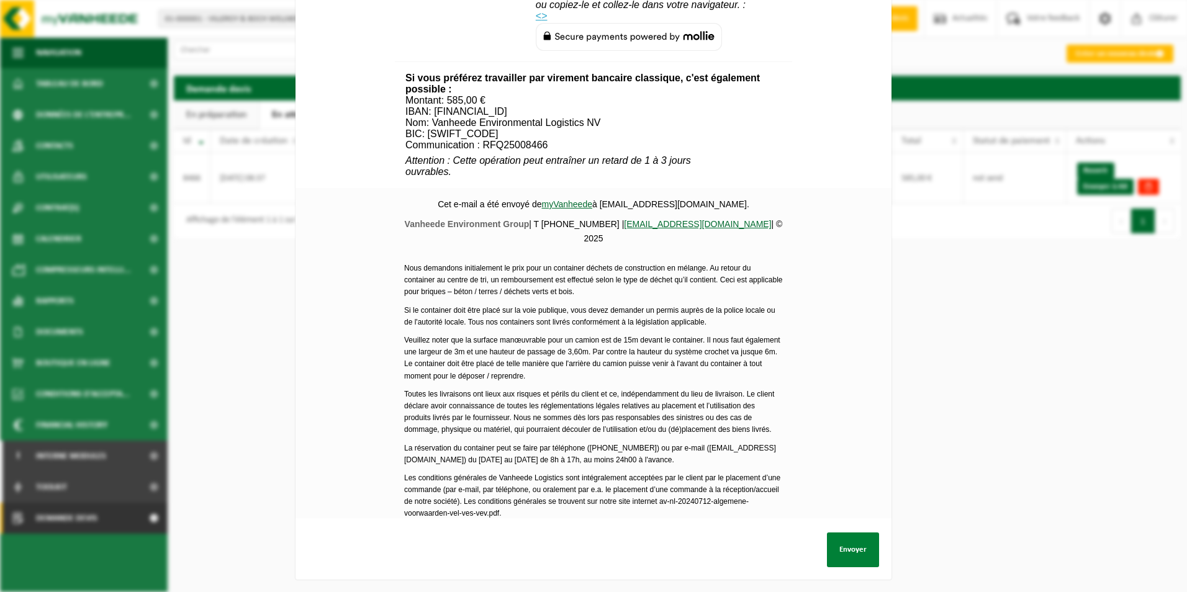
click at [841, 534] on button "Envoyer" at bounding box center [853, 550] width 52 height 35
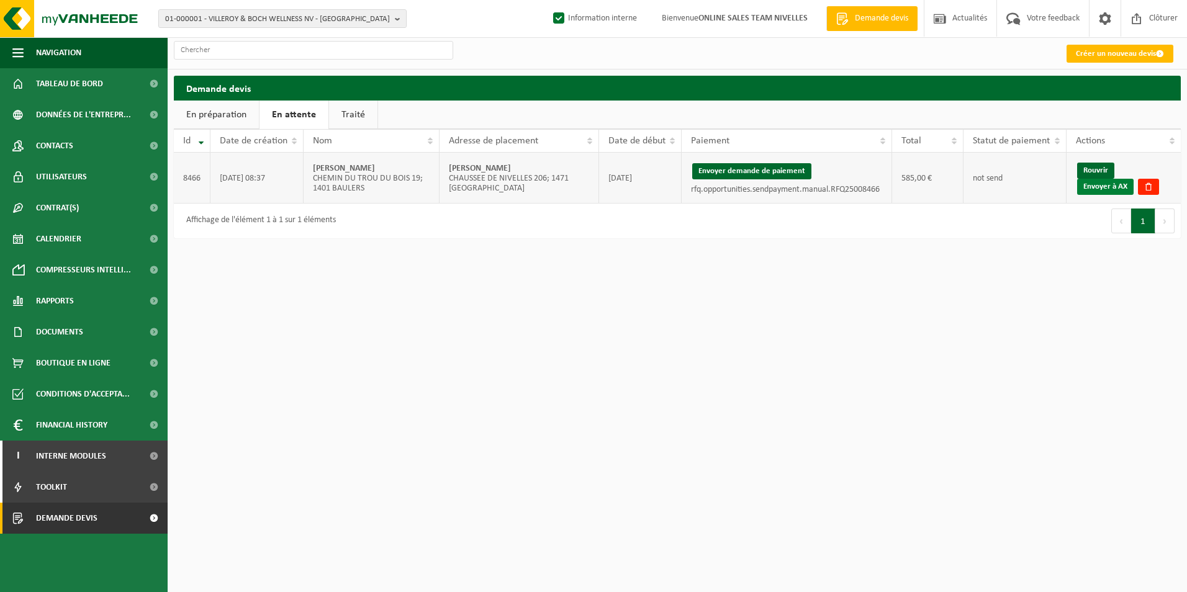
click at [1096, 188] on link "Envoyer à AX" at bounding box center [1105, 187] width 56 height 16
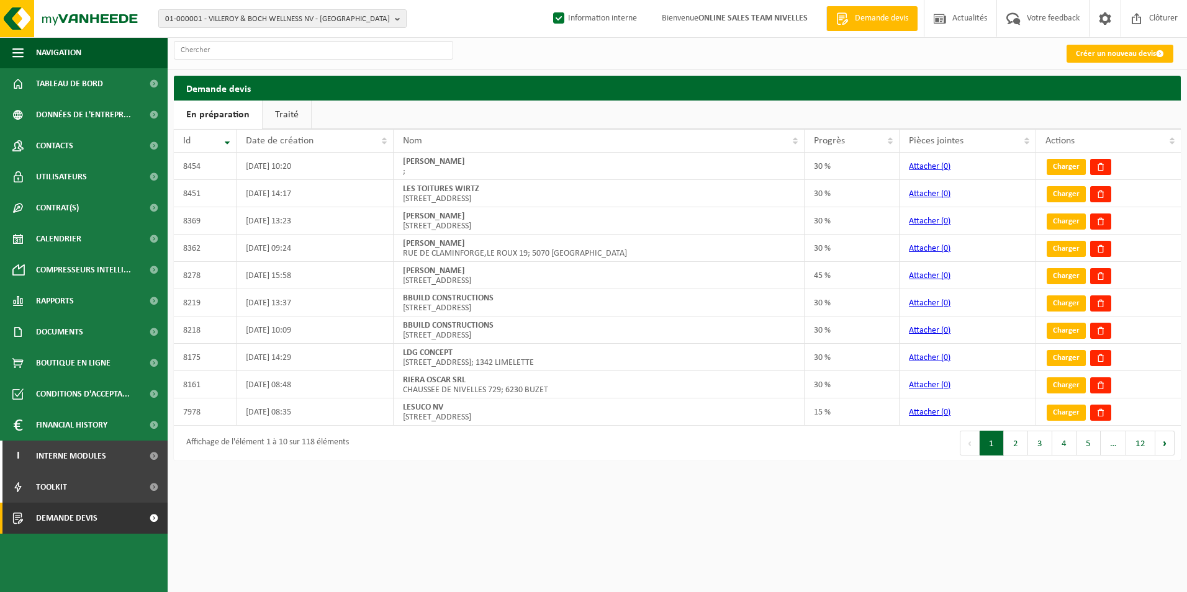
click at [263, 111] on link "Traité" at bounding box center [287, 115] width 48 height 29
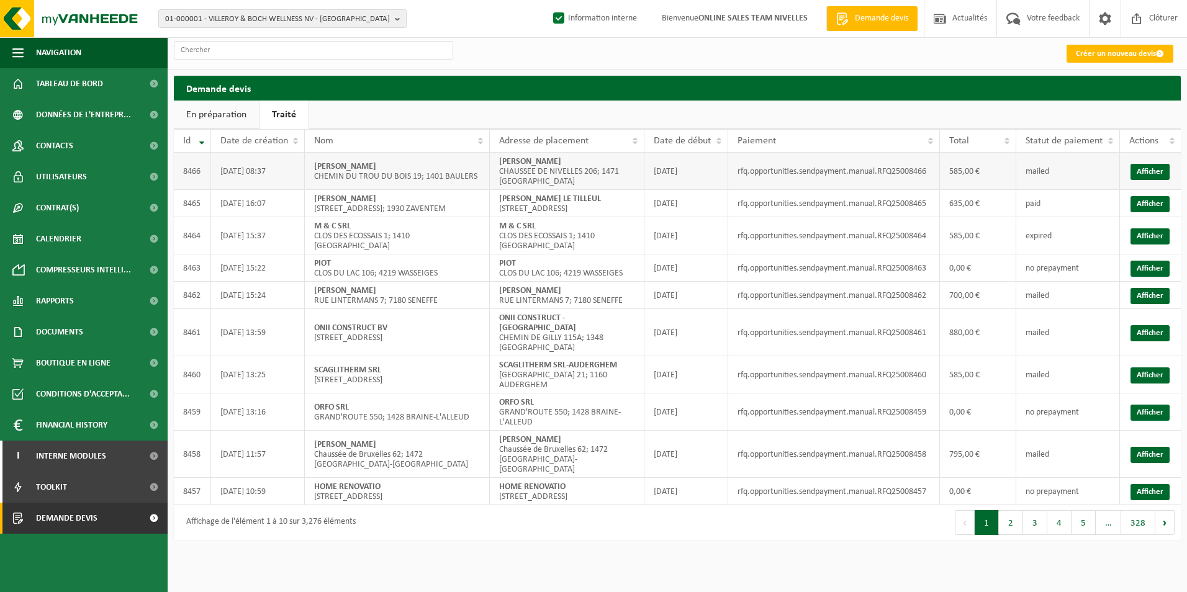
drag, startPoint x: 493, startPoint y: 158, endPoint x: 631, endPoint y: 159, distance: 137.8
click at [631, 159] on td "[PERSON_NAME] CHAUSSEE DE NIVELLES 206; 1471 LOUPOIGNE" at bounding box center [567, 171] width 155 height 37
copy strong "[PERSON_NAME]"
click at [263, 16] on span "01-000001 - VILLEROY & BOCH WELLNESS NV - [GEOGRAPHIC_DATA]" at bounding box center [277, 19] width 225 height 19
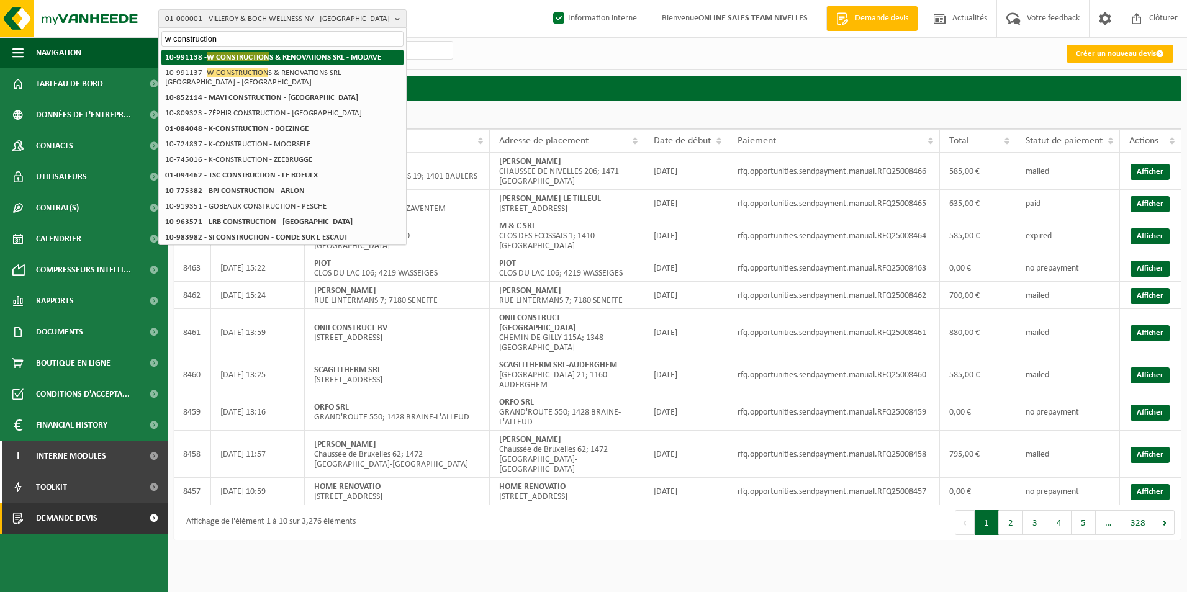
type input "w construction"
click at [262, 56] on span "W CONSTRUCTION" at bounding box center [238, 56] width 63 height 9
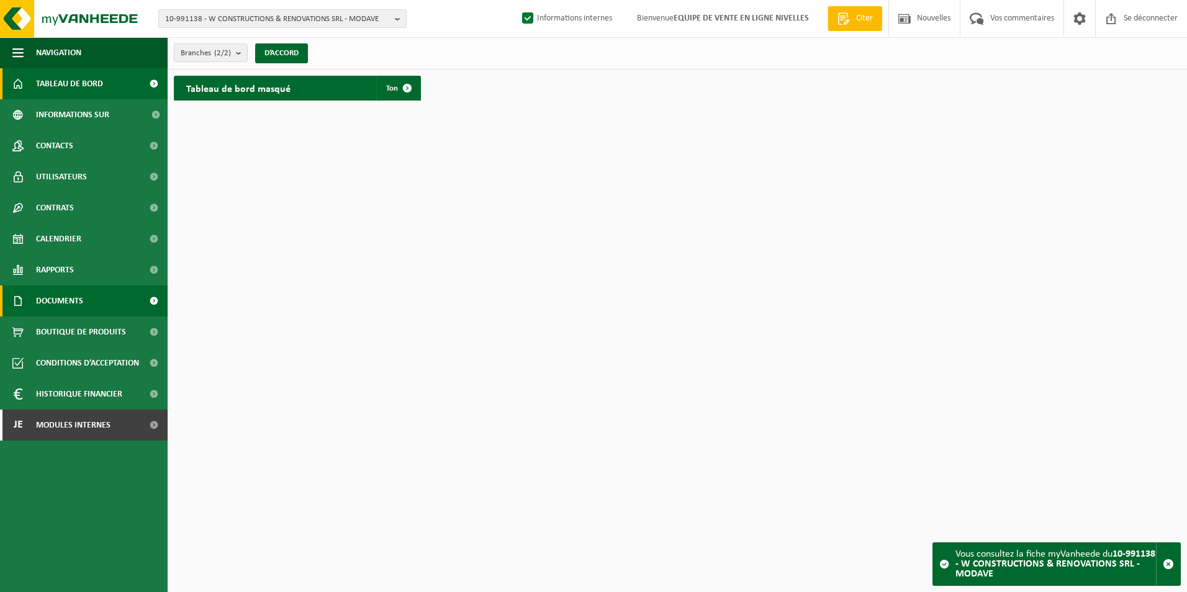
click at [35, 295] on link "Documents" at bounding box center [84, 301] width 168 height 31
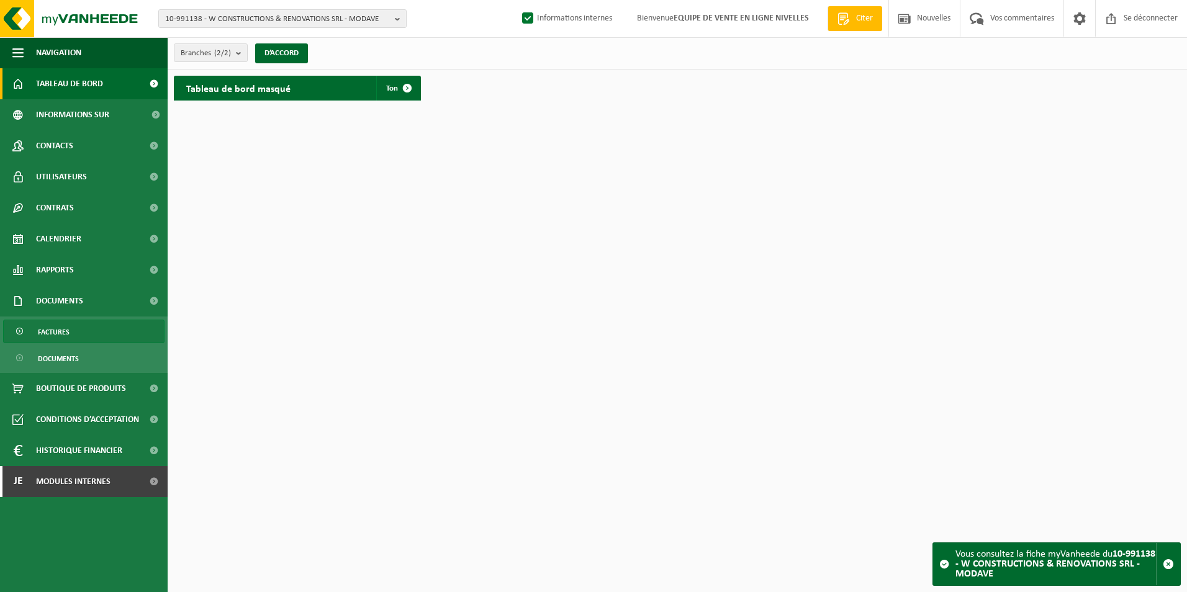
click at [37, 331] on link "Factures" at bounding box center [83, 332] width 161 height 24
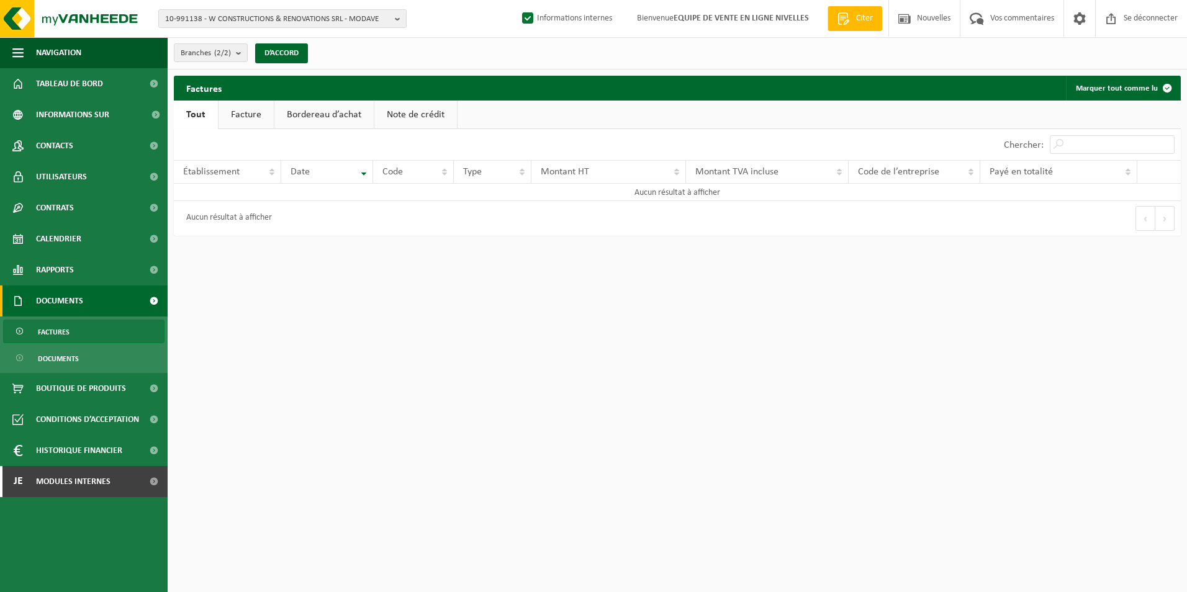
click at [237, 114] on link "Facture" at bounding box center [245, 115] width 55 height 29
click at [307, 19] on span "10-991138 - W CONSTRUCTIONS & RENOVATIONS SRL - MODAVE" at bounding box center [277, 19] width 225 height 19
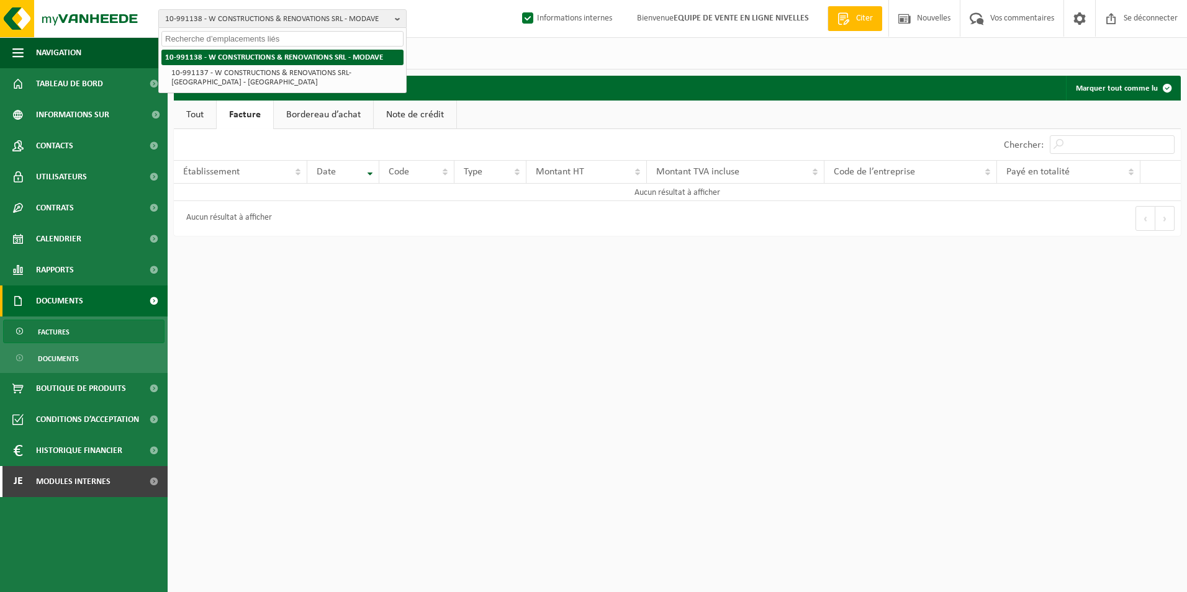
click at [286, 61] on strong "10-991138 - W CONSTRUCTIONS & RENOVATIONS SRL - MODAVE" at bounding box center [274, 57] width 218 height 8
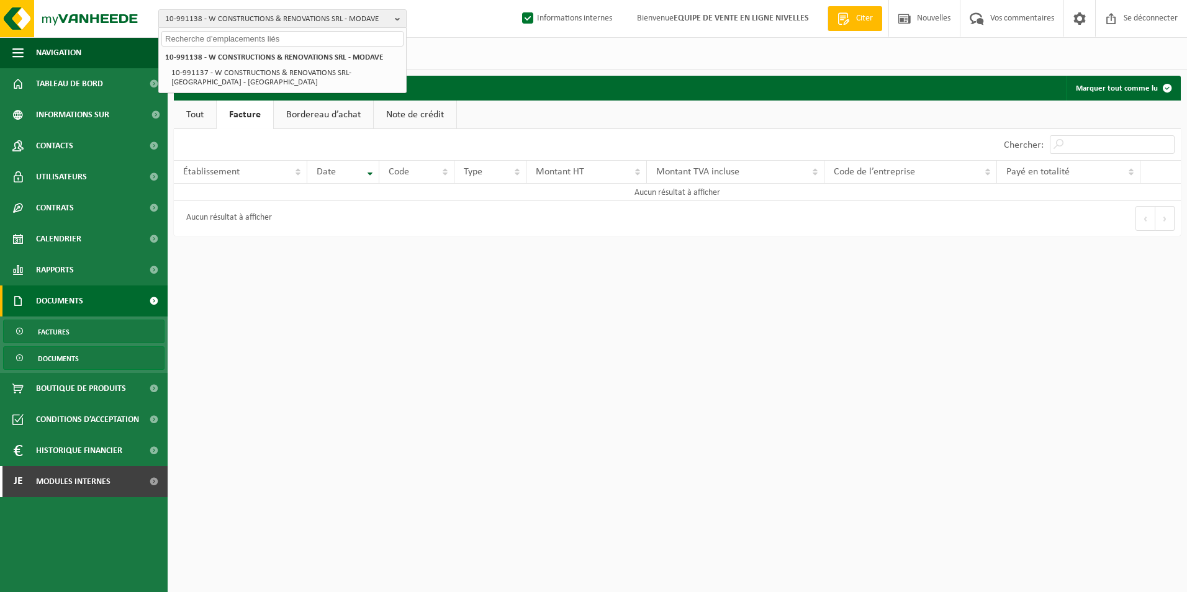
click at [40, 363] on span "Documents" at bounding box center [58, 359] width 41 height 24
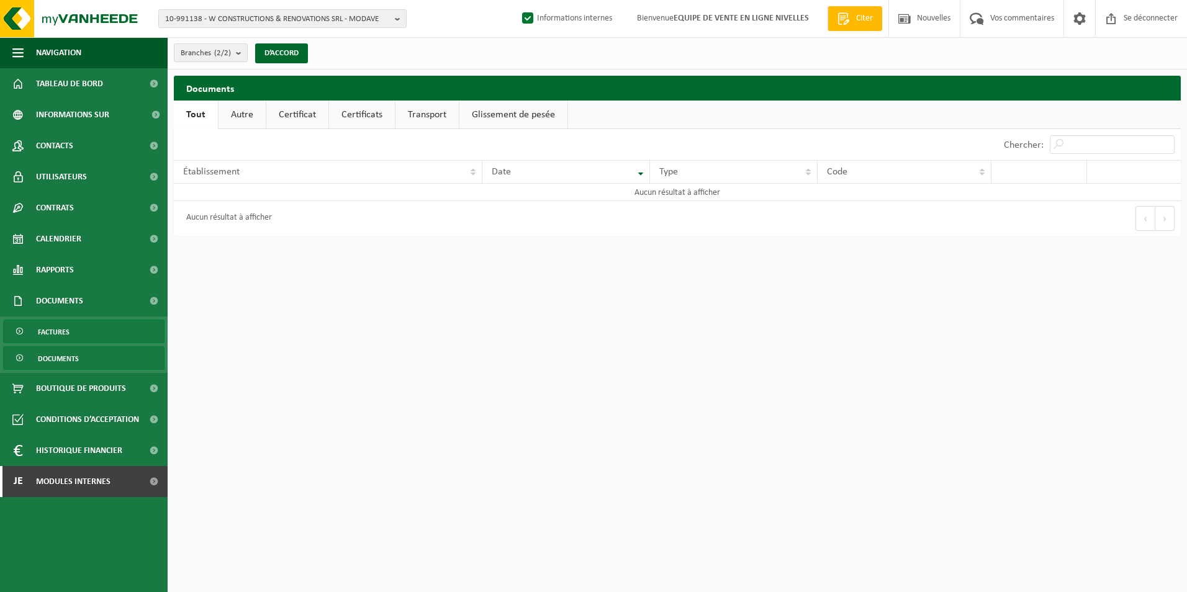
click at [54, 333] on span "Factures" at bounding box center [54, 332] width 32 height 24
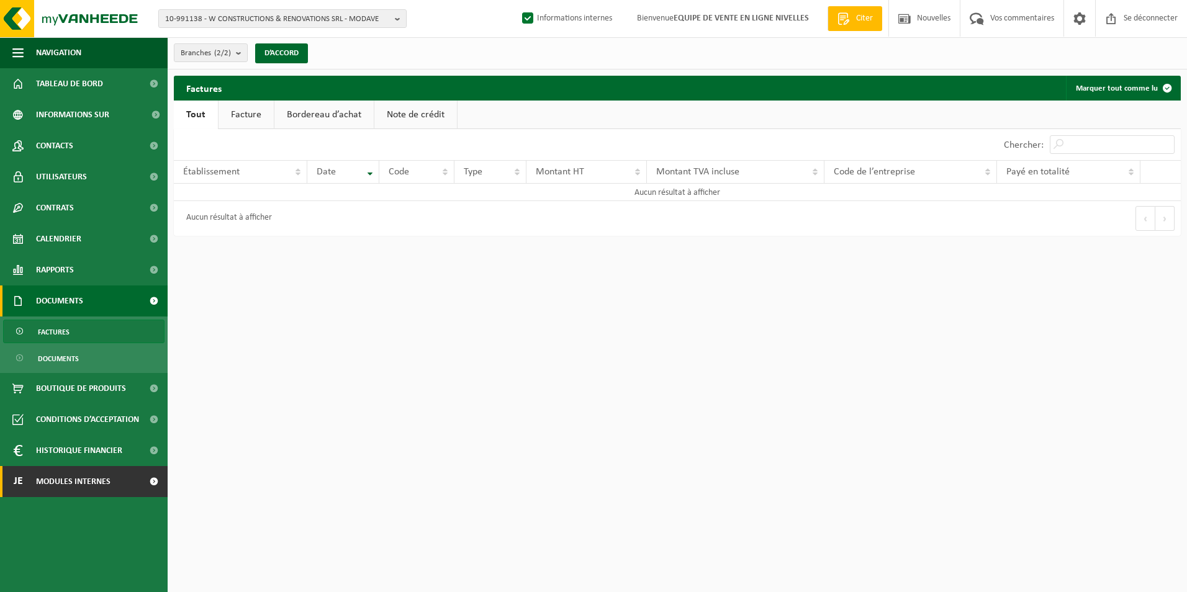
click at [89, 487] on span "Modules internes" at bounding box center [73, 481] width 74 height 31
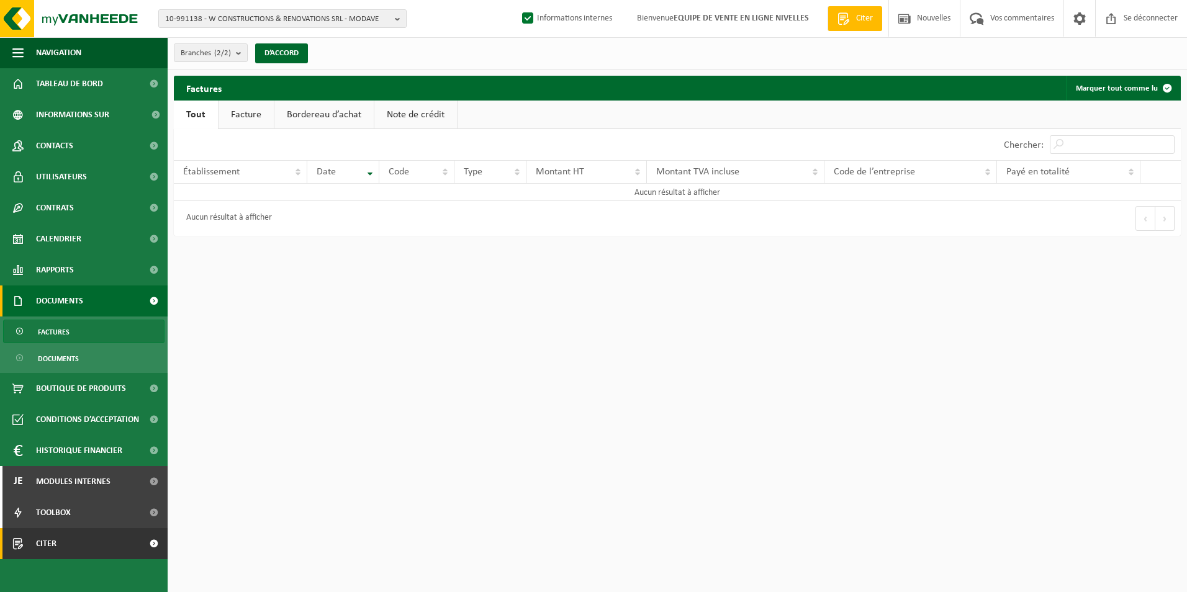
click at [43, 546] on span "Citer" at bounding box center [46, 543] width 20 height 31
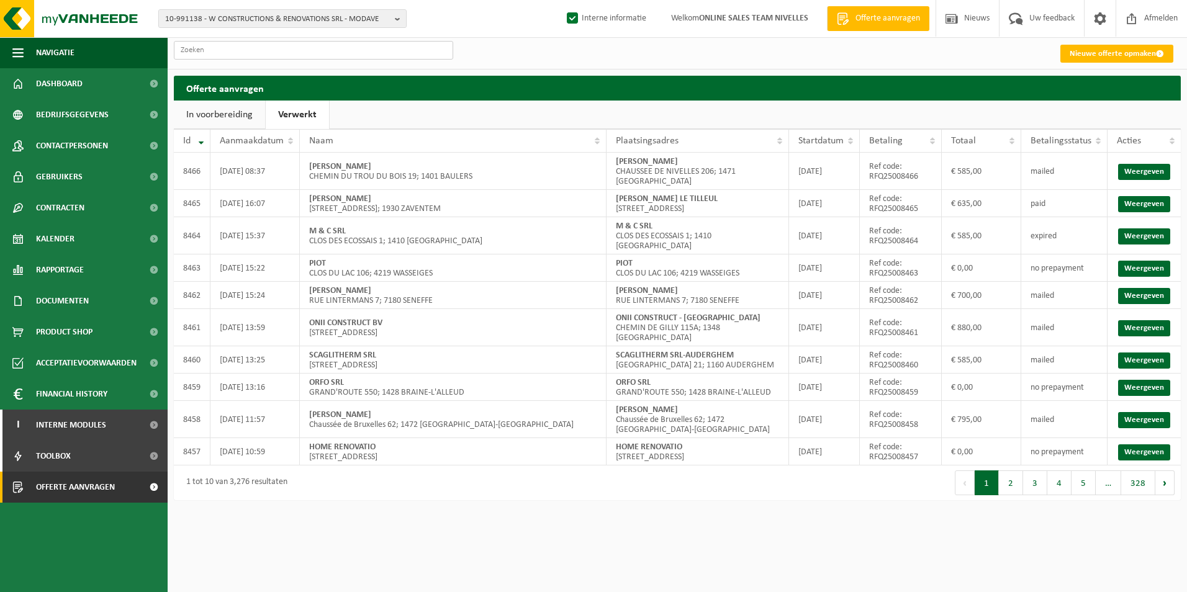
click at [289, 48] on input "text" at bounding box center [313, 50] width 279 height 19
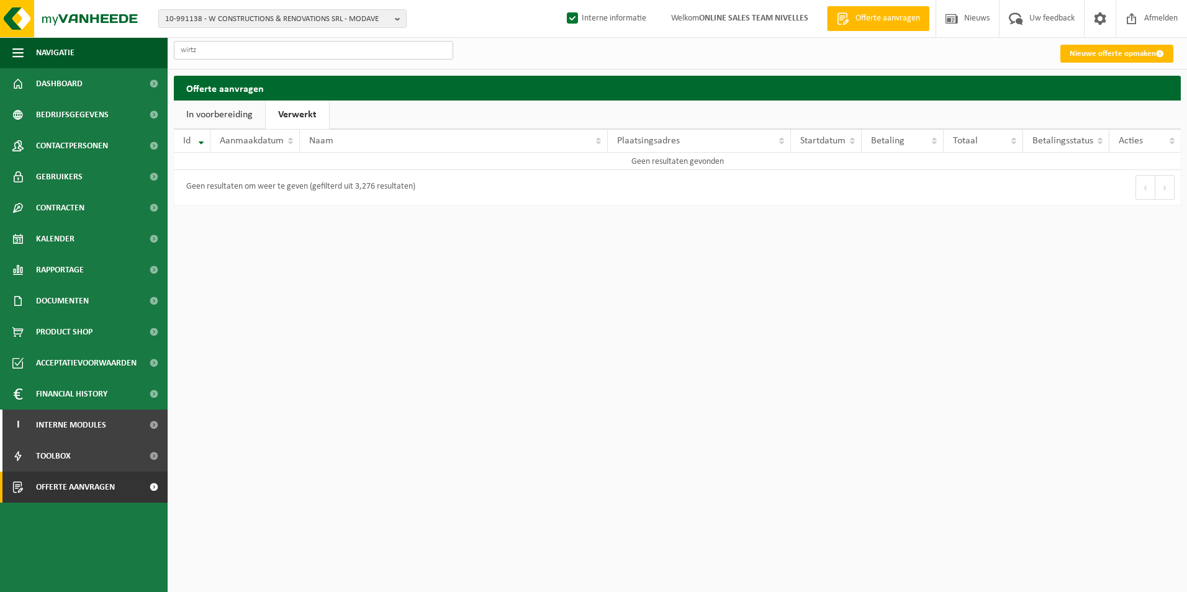
type input "wirtz"
click at [77, 488] on span "Offerte aanvragen" at bounding box center [75, 487] width 79 height 31
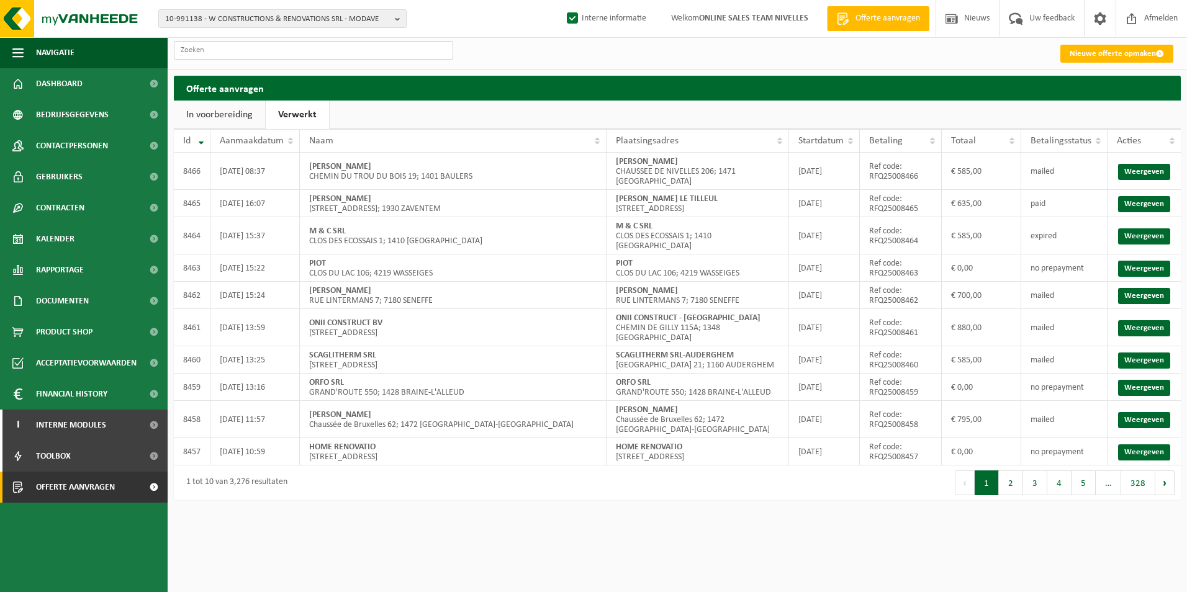
click at [240, 43] on input "text" at bounding box center [313, 50] width 279 height 19
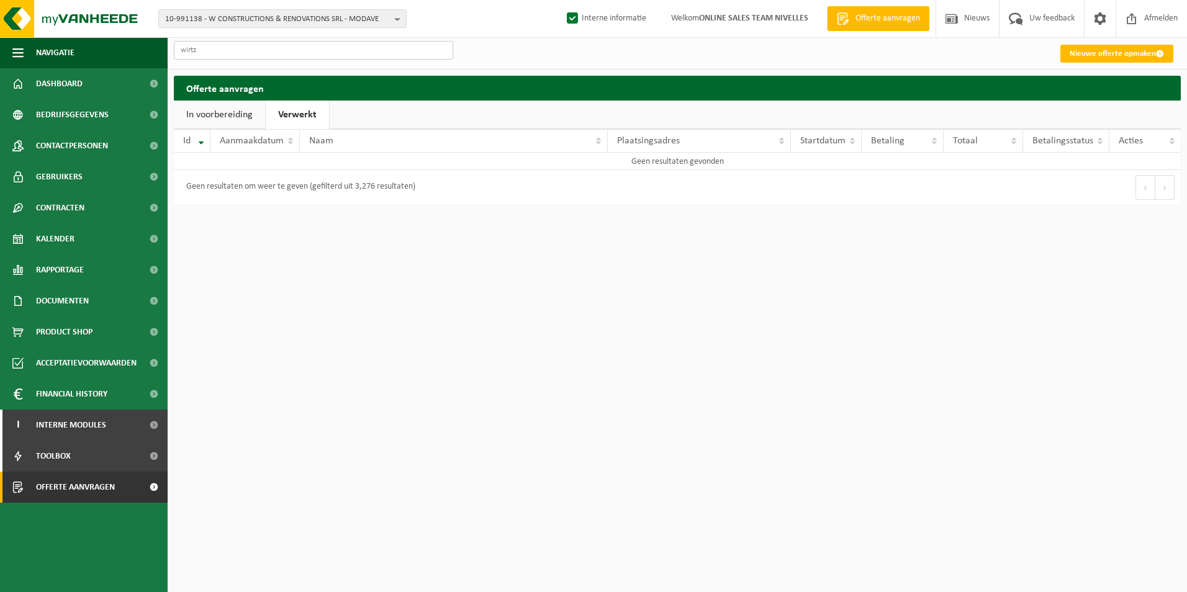
type input "wirtz"
click at [233, 114] on link "In voorbereiding" at bounding box center [219, 115] width 91 height 29
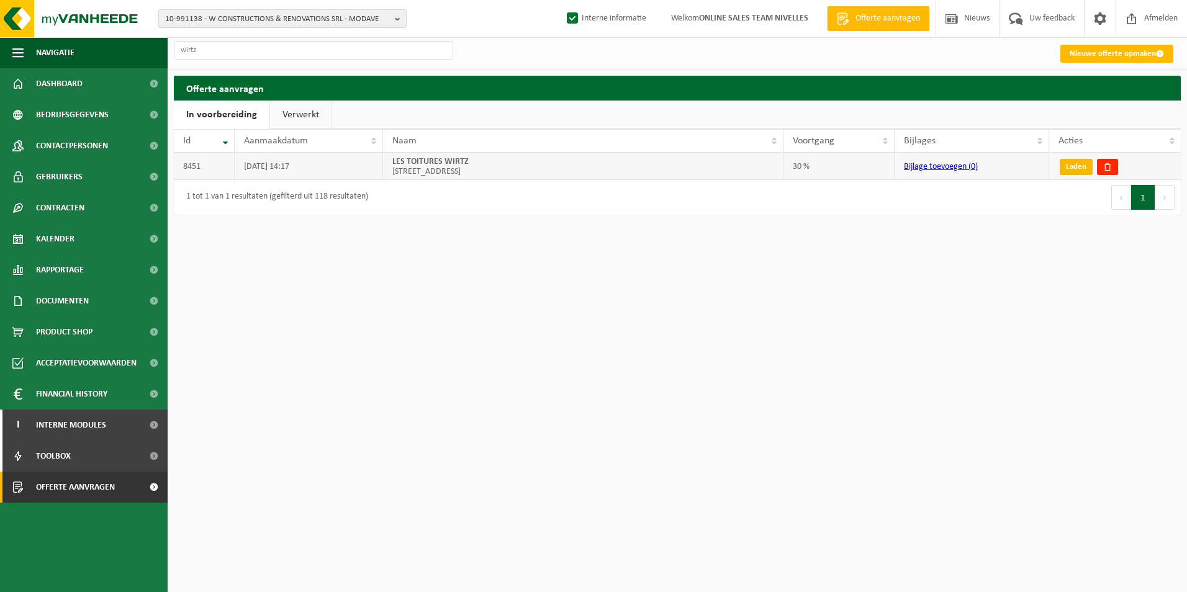
click at [1083, 171] on link "Laden" at bounding box center [1076, 167] width 33 height 16
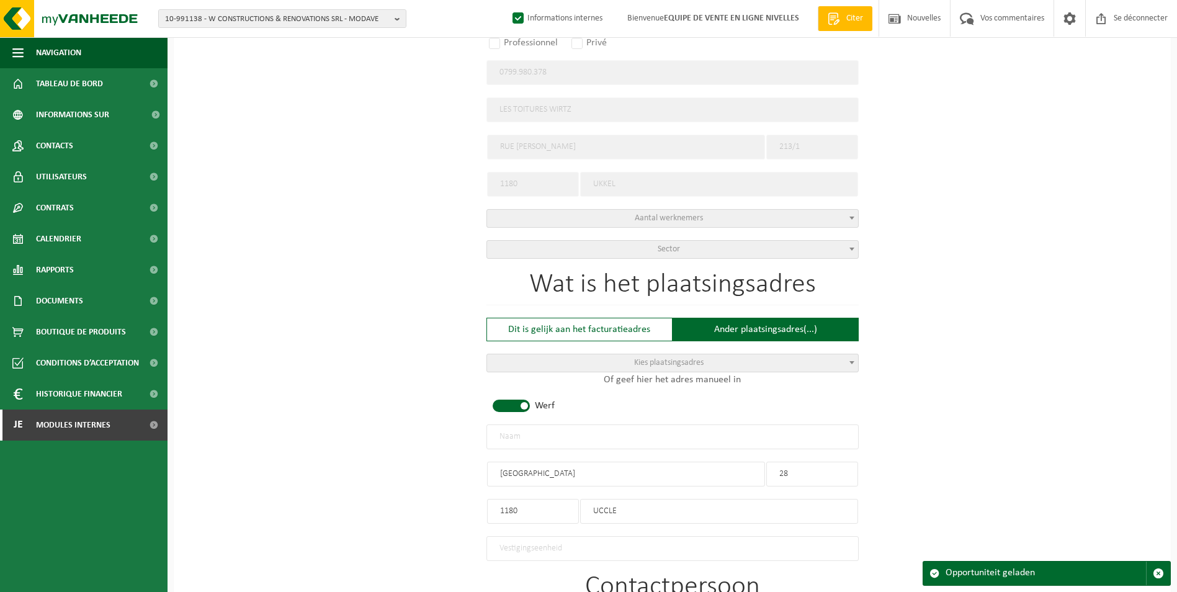
radio input "false"
select select
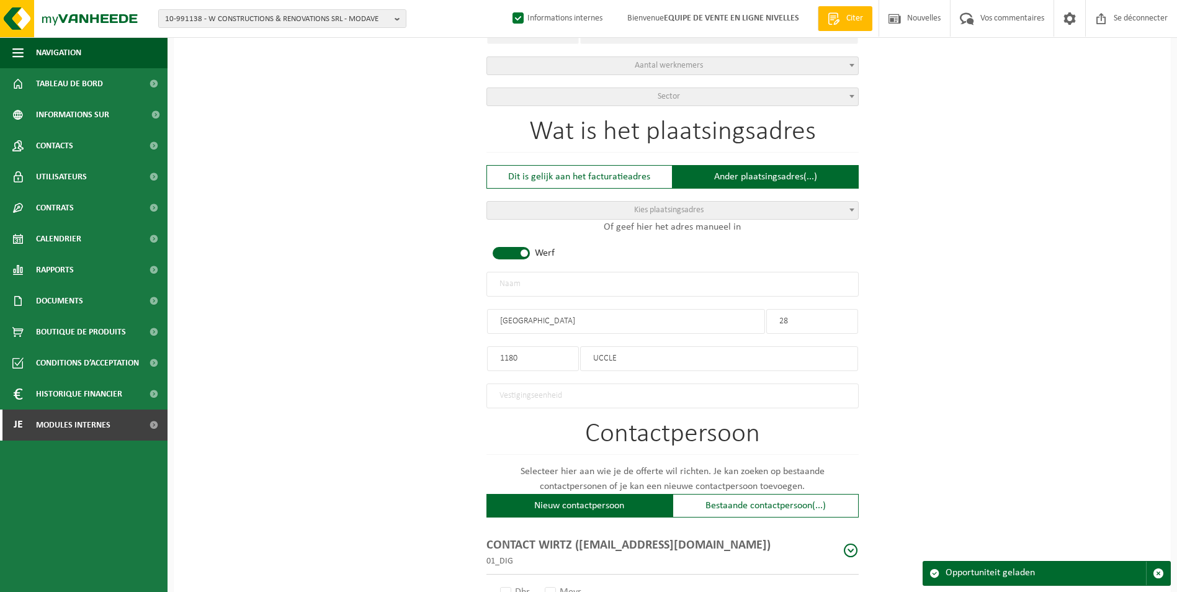
radio input "true"
select select "146497"
type input "0799.980.378"
type input "LES TOITURES WIRTZ"
type input "RUE [PERSON_NAME]"
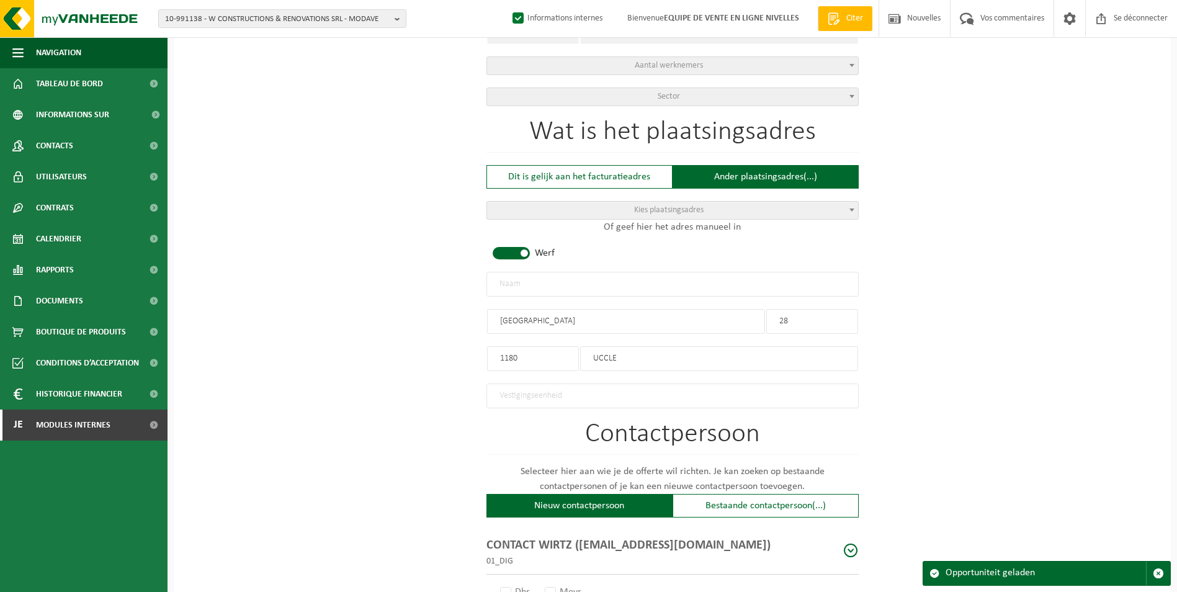
type input "213/1"
type input "1180"
type input "UKKEL"
select select "11"
select select
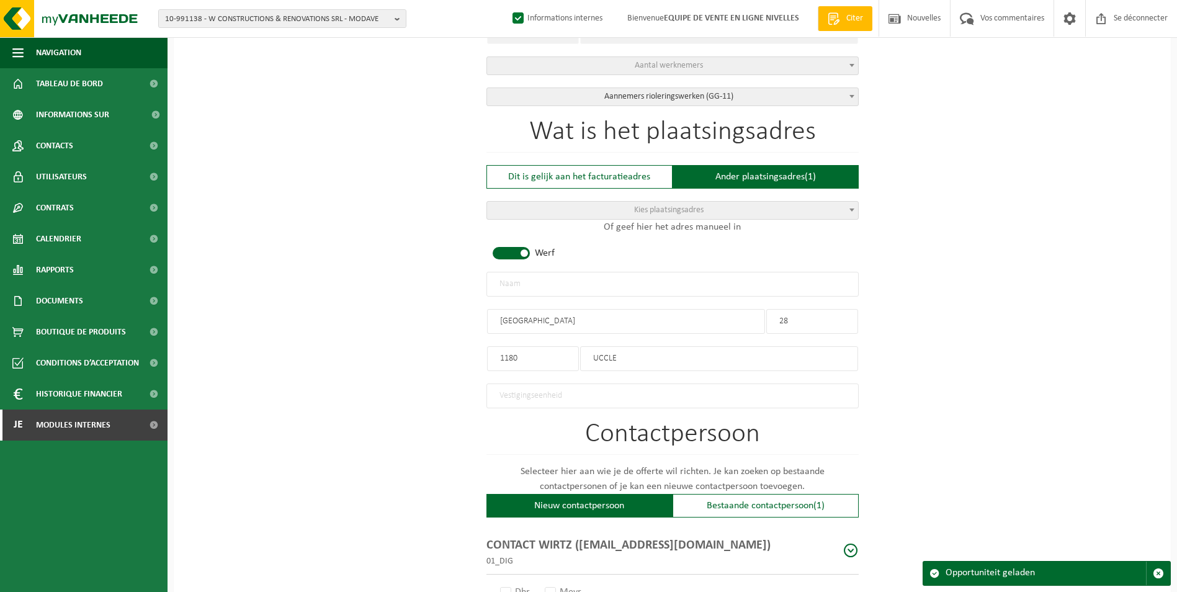
select select "D"
select select
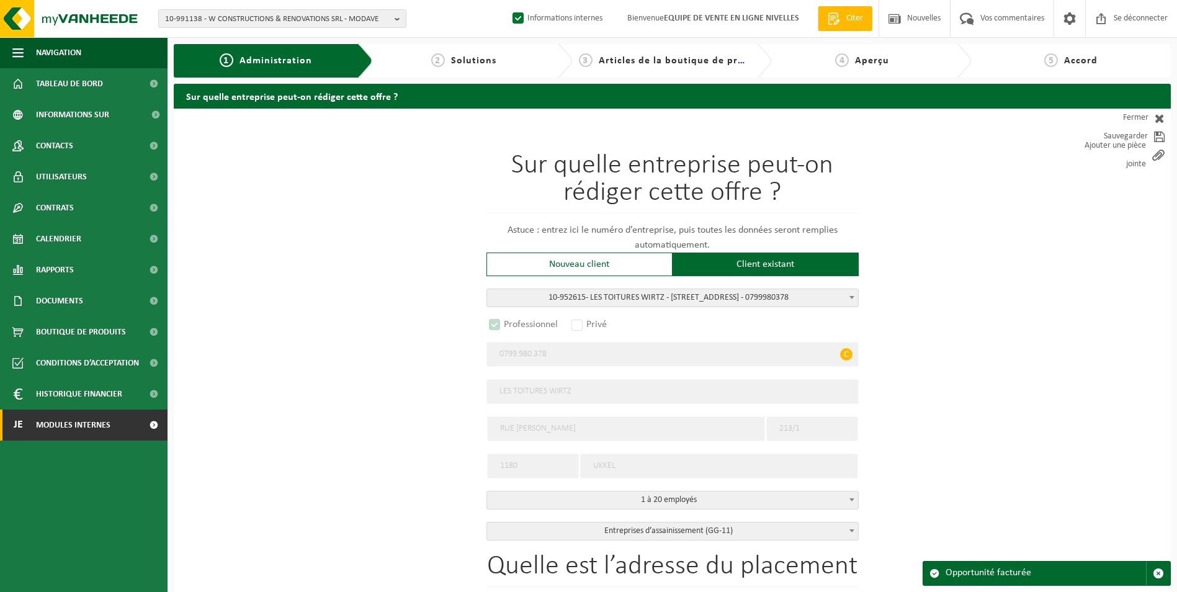
click at [63, 421] on span "Modules internes" at bounding box center [73, 425] width 74 height 31
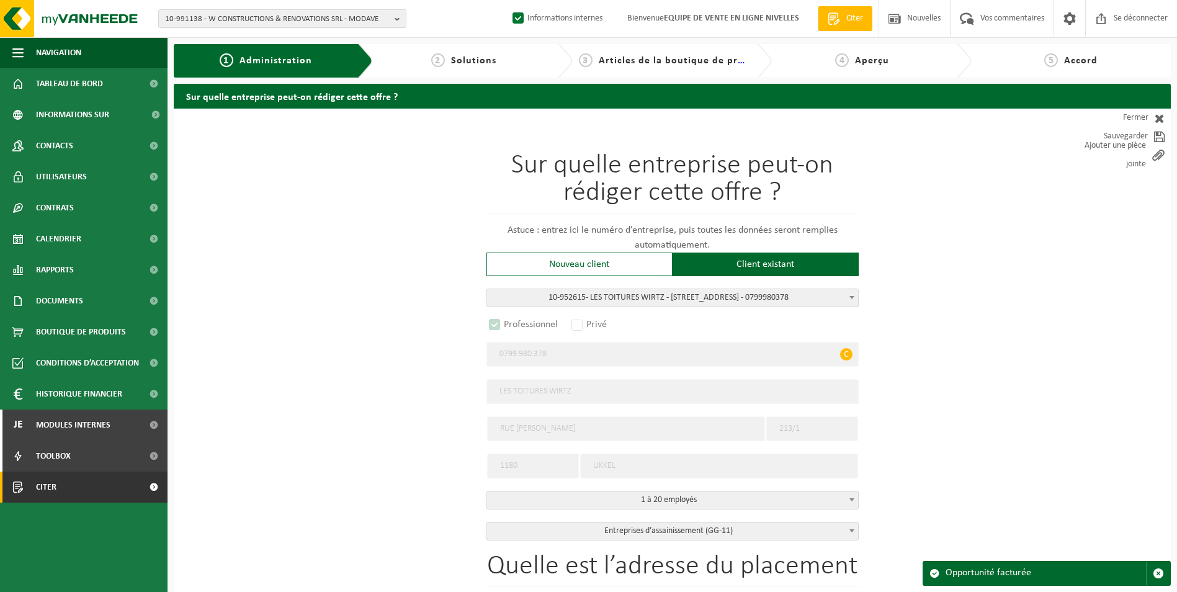
click at [53, 484] on span "Citer" at bounding box center [46, 487] width 20 height 31
